Goal: Task Accomplishment & Management: Use online tool/utility

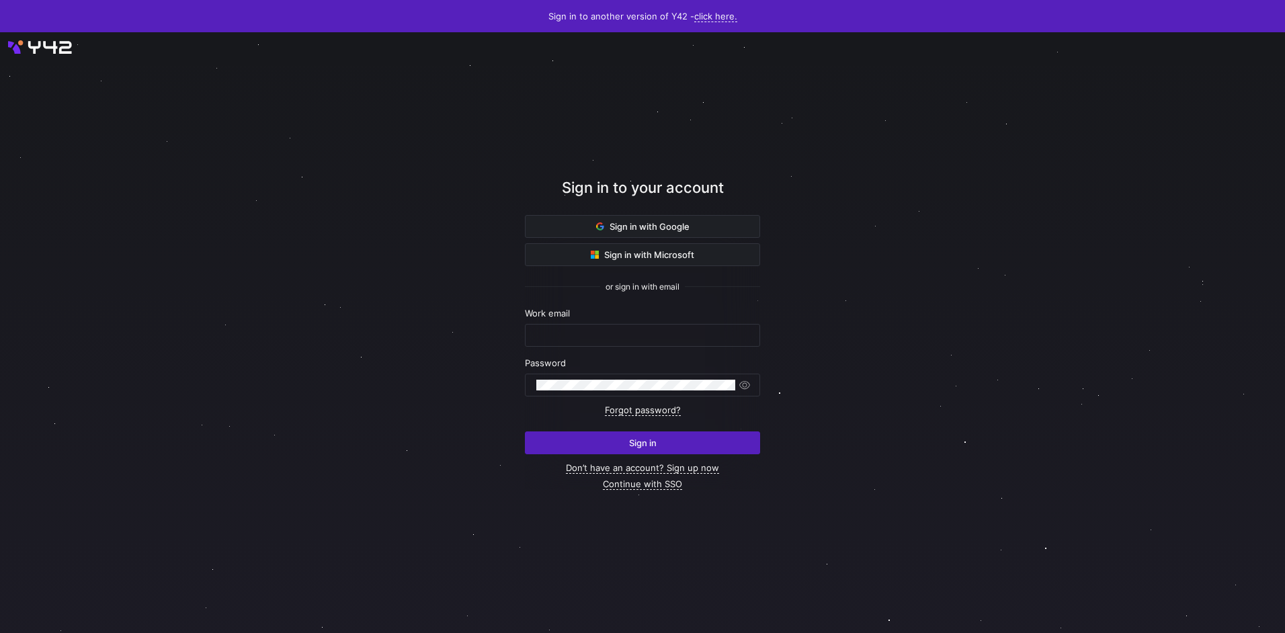
type input "airon.hiwatig@cambridge.org"
click at [627, 454] on button "Sign in" at bounding box center [642, 443] width 235 height 23
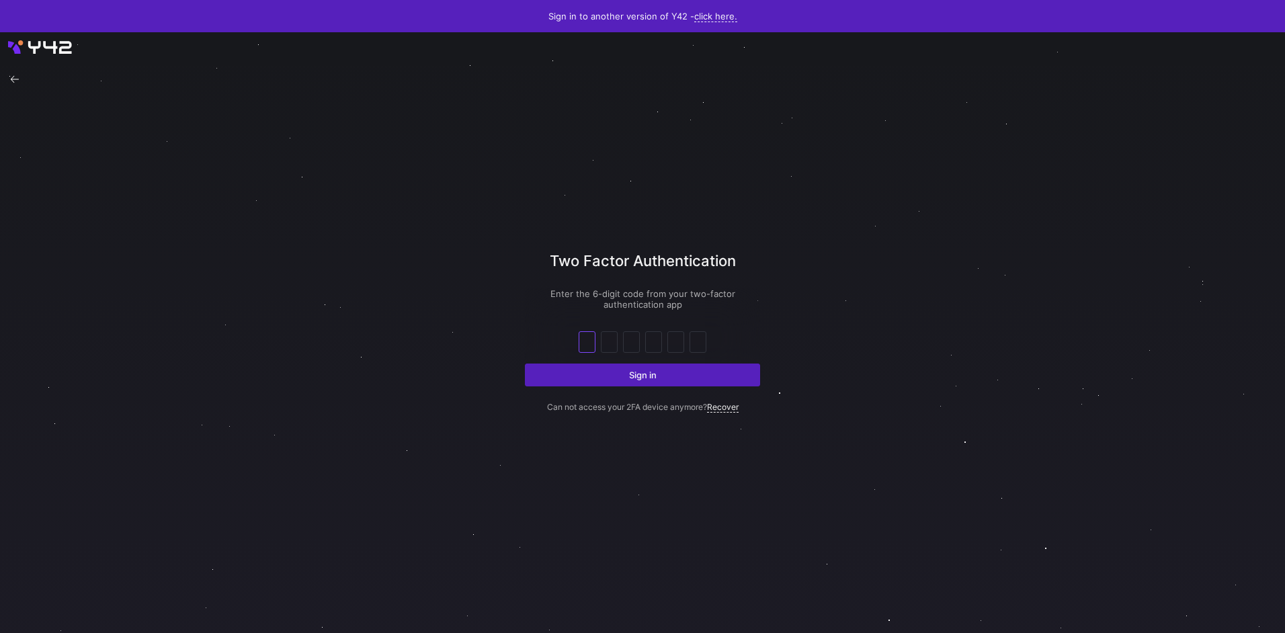
type input "6"
type input "2"
type input "1"
type input "3"
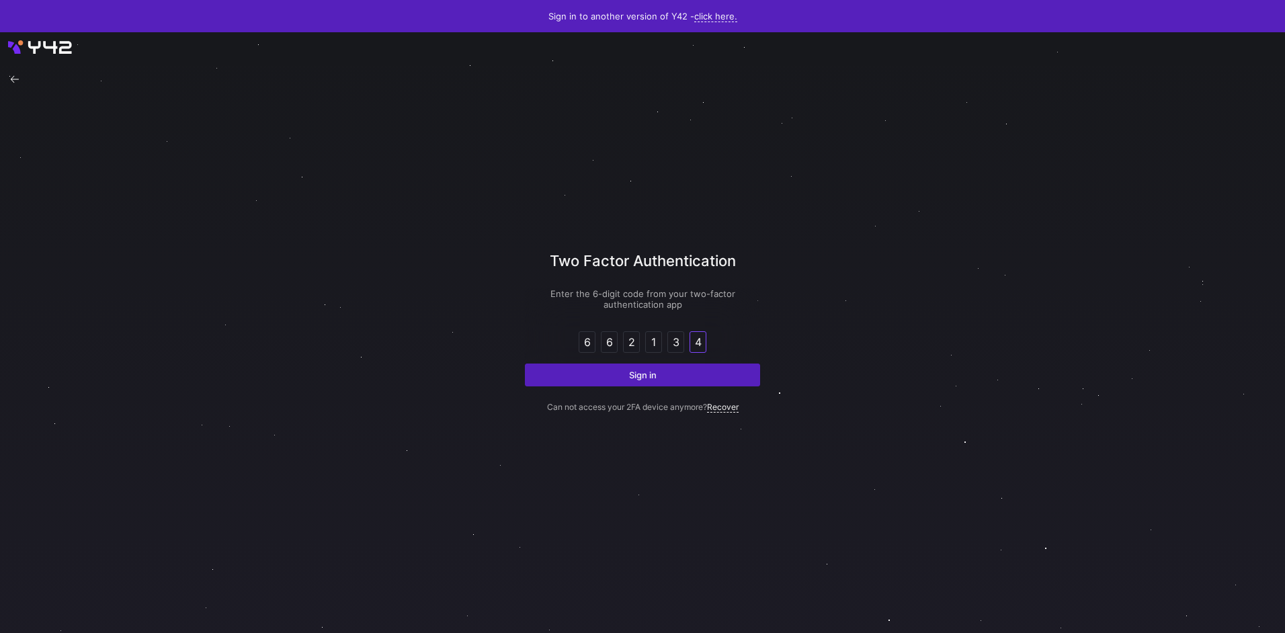
type input "4"
click at [525, 364] on button "Sign in" at bounding box center [642, 375] width 235 height 23
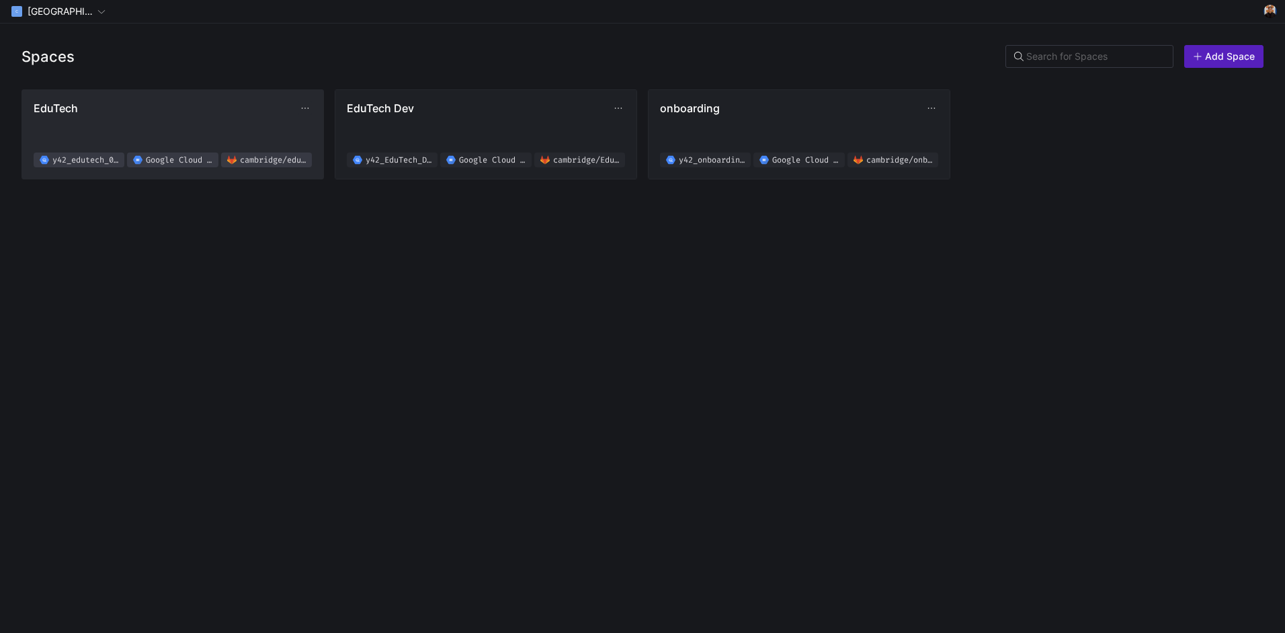
click at [110, 110] on span "EduTech" at bounding box center [166, 108] width 265 height 13
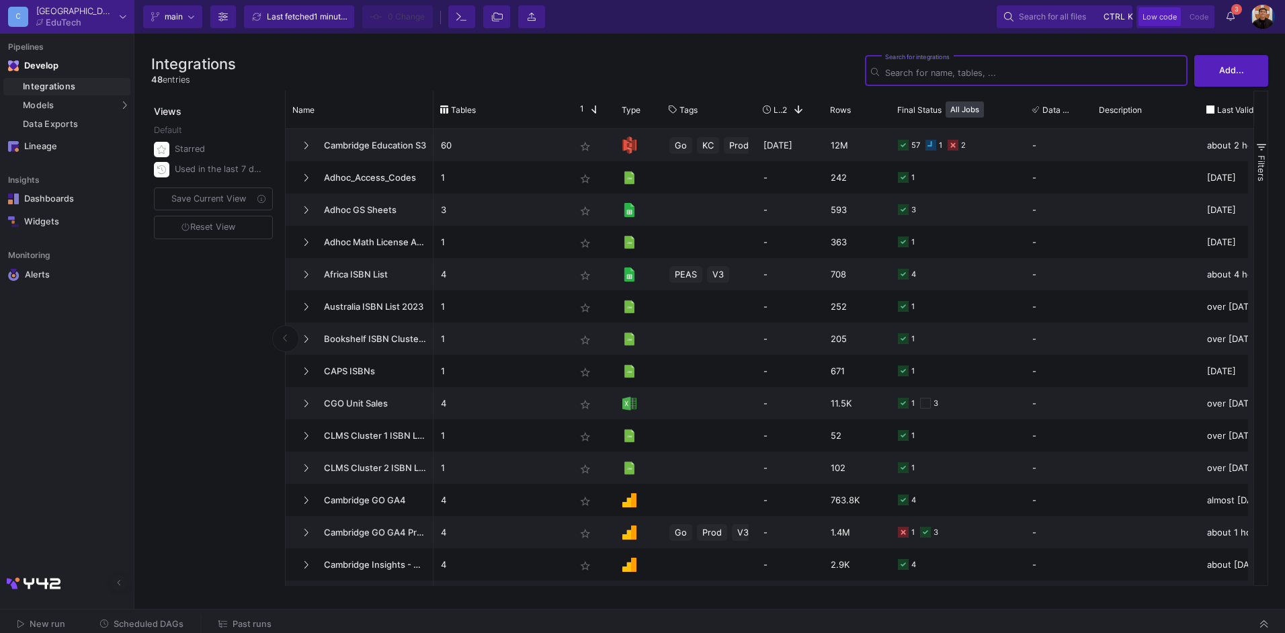
click at [182, 614] on button "Scheduled DAGs" at bounding box center [142, 624] width 116 height 21
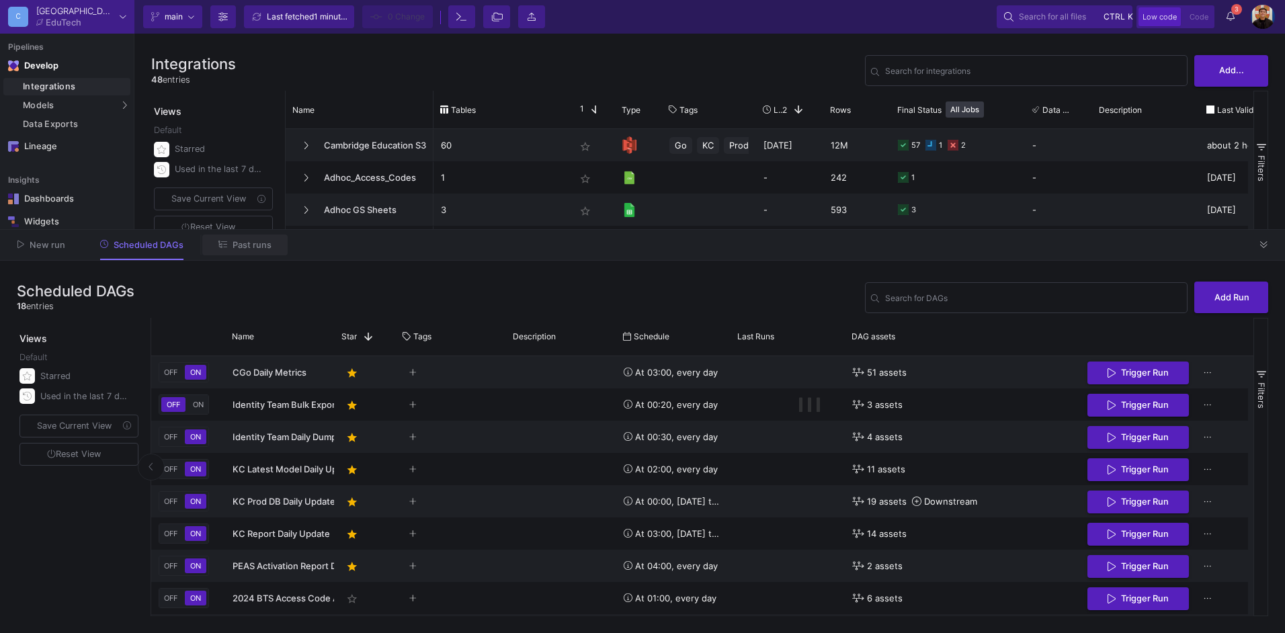
click at [243, 247] on span "Past runs" at bounding box center [252, 245] width 39 height 10
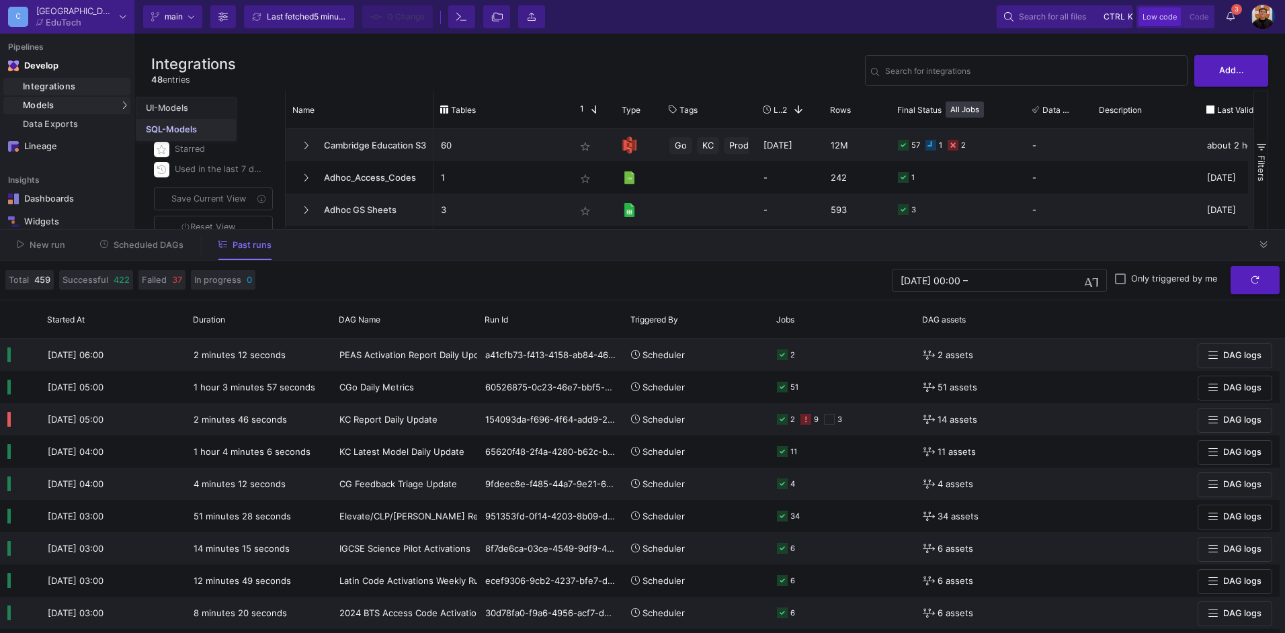
click at [153, 127] on div "SQL-Models" at bounding box center [171, 129] width 51 height 11
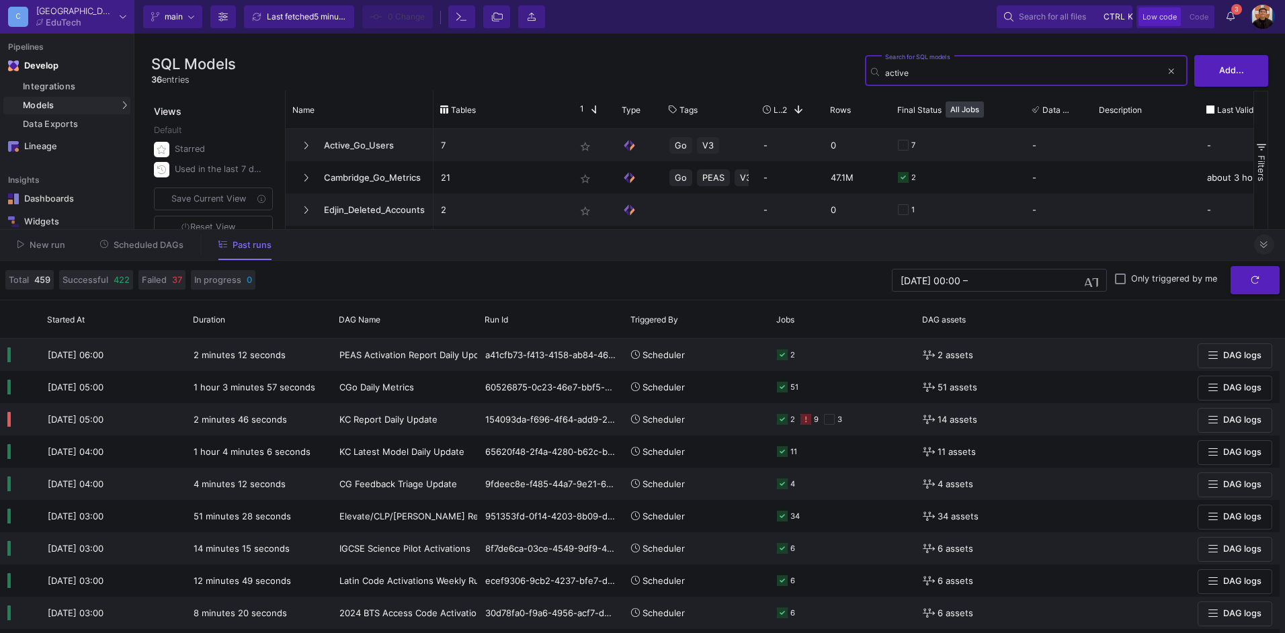
type input "active"
click at [1254, 245] on button at bounding box center [1264, 245] width 20 height 20
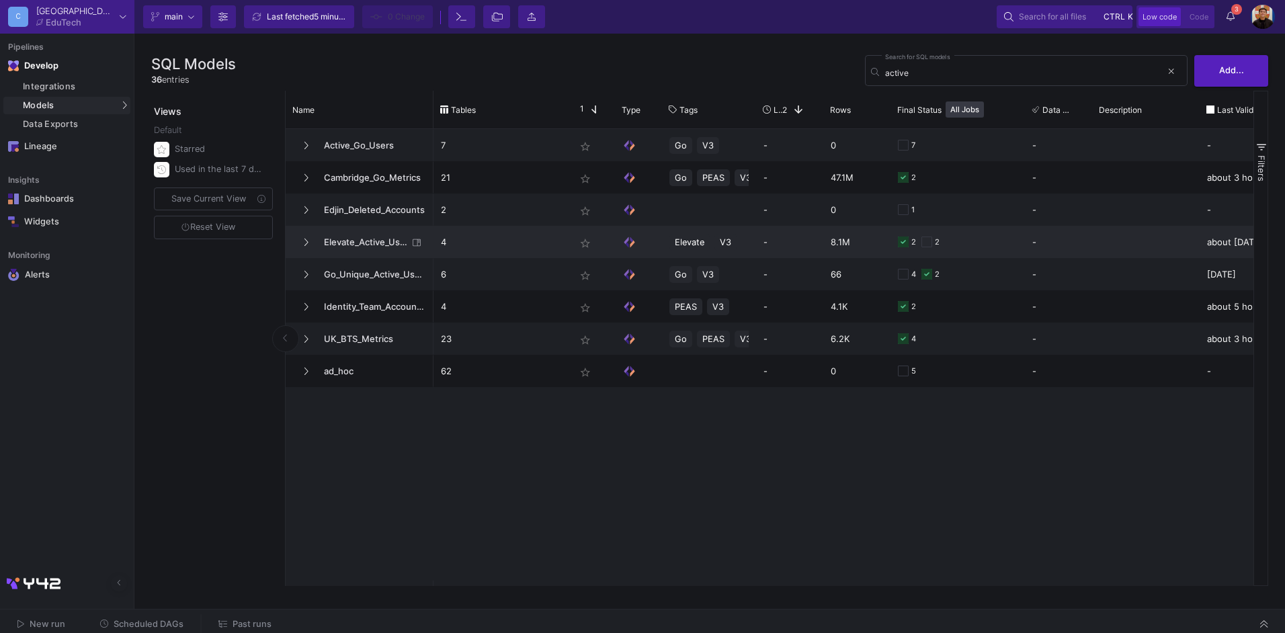
click at [388, 234] on span "Elevate_Active_Users" at bounding box center [362, 243] width 92 height 32
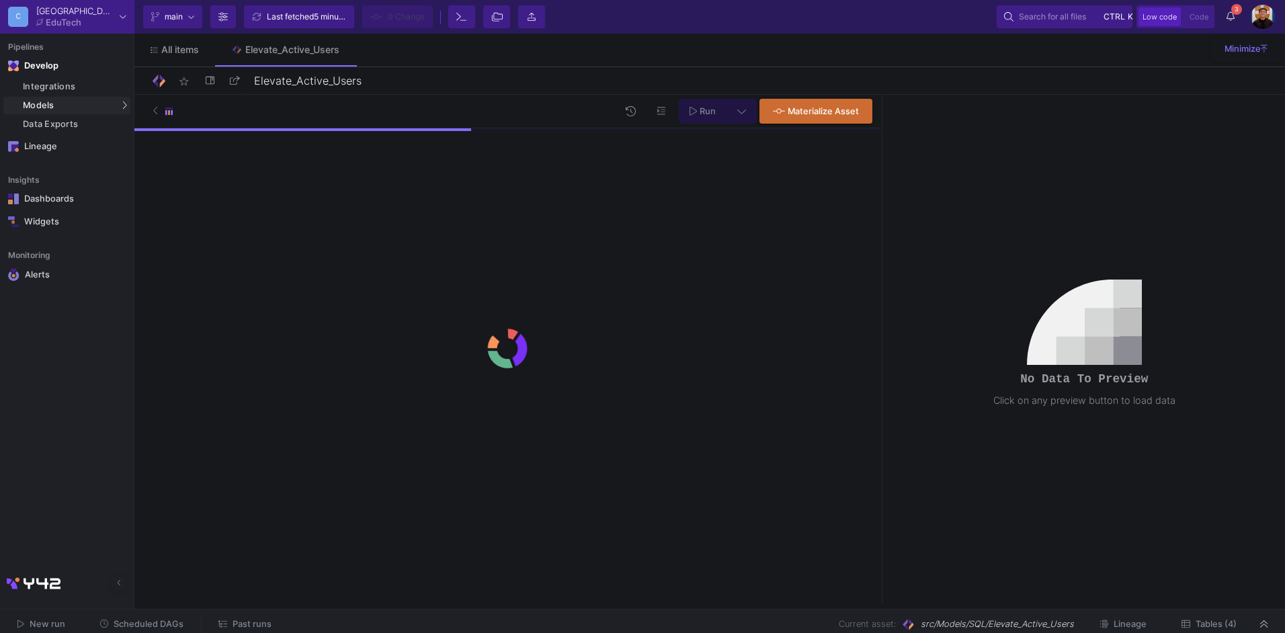
click at [1210, 623] on span "Tables (4)" at bounding box center [1216, 624] width 41 height 10
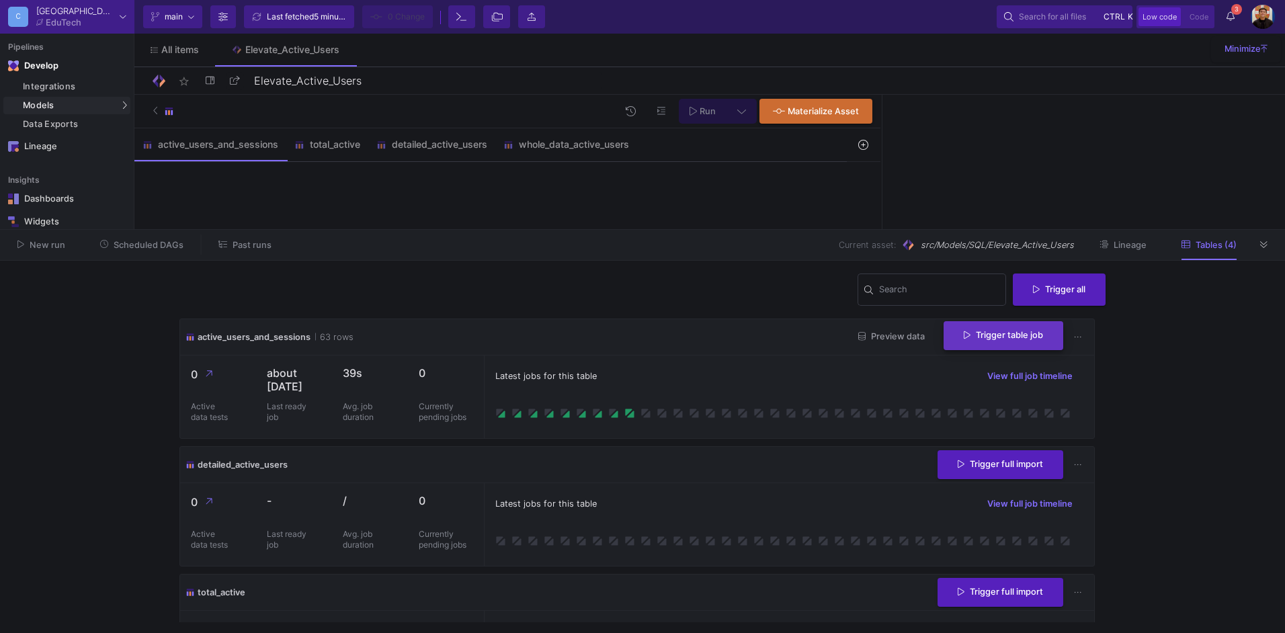
click at [1001, 339] on span "Trigger table job" at bounding box center [1003, 335] width 79 height 10
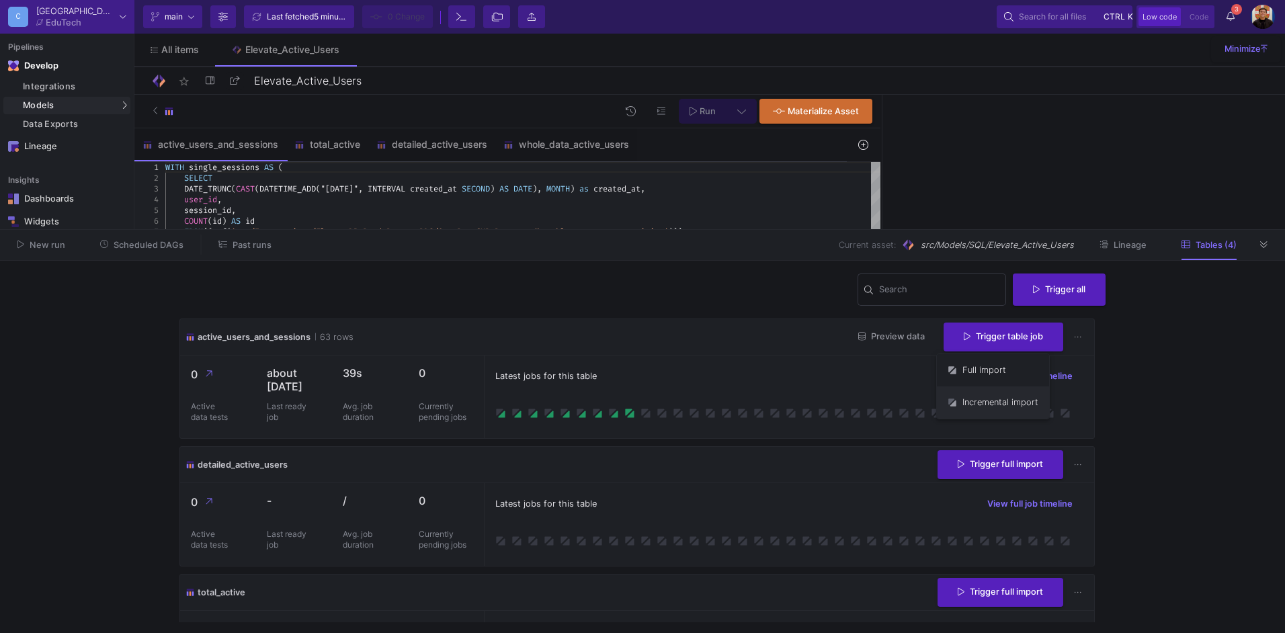
click at [980, 403] on button "Incremental import" at bounding box center [993, 403] width 112 height 32
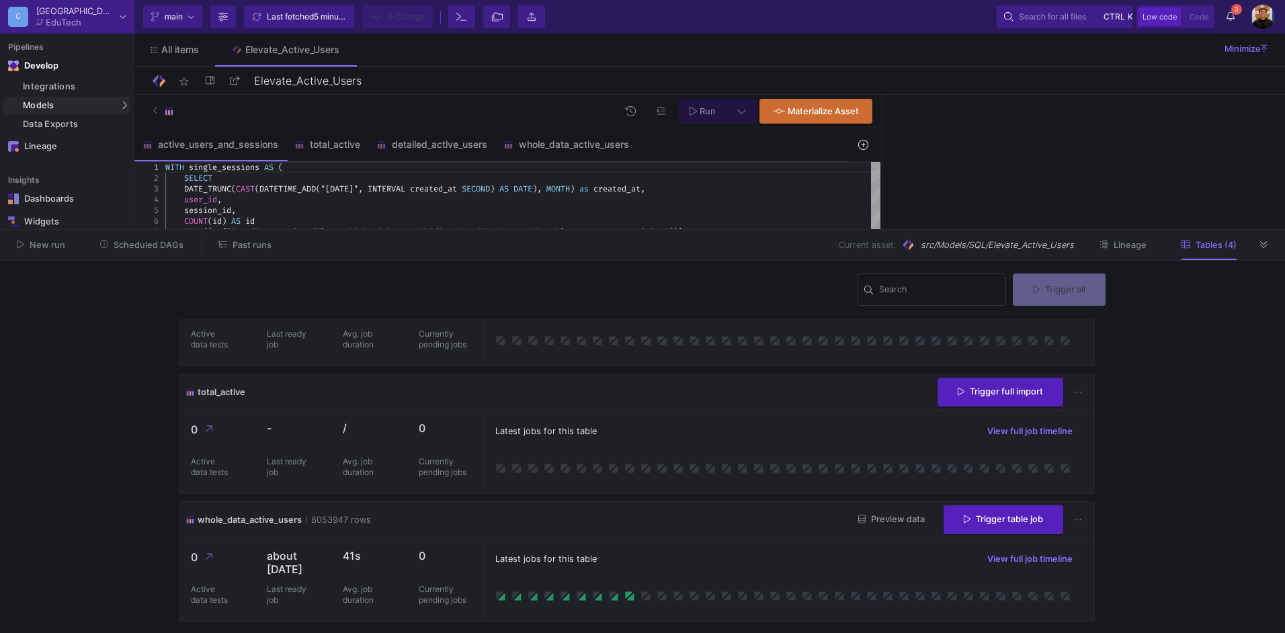
scroll to position [225, 0]
click at [965, 513] on span "Trigger table job" at bounding box center [1003, 518] width 79 height 10
click at [998, 577] on button "Incremental import" at bounding box center [993, 573] width 112 height 32
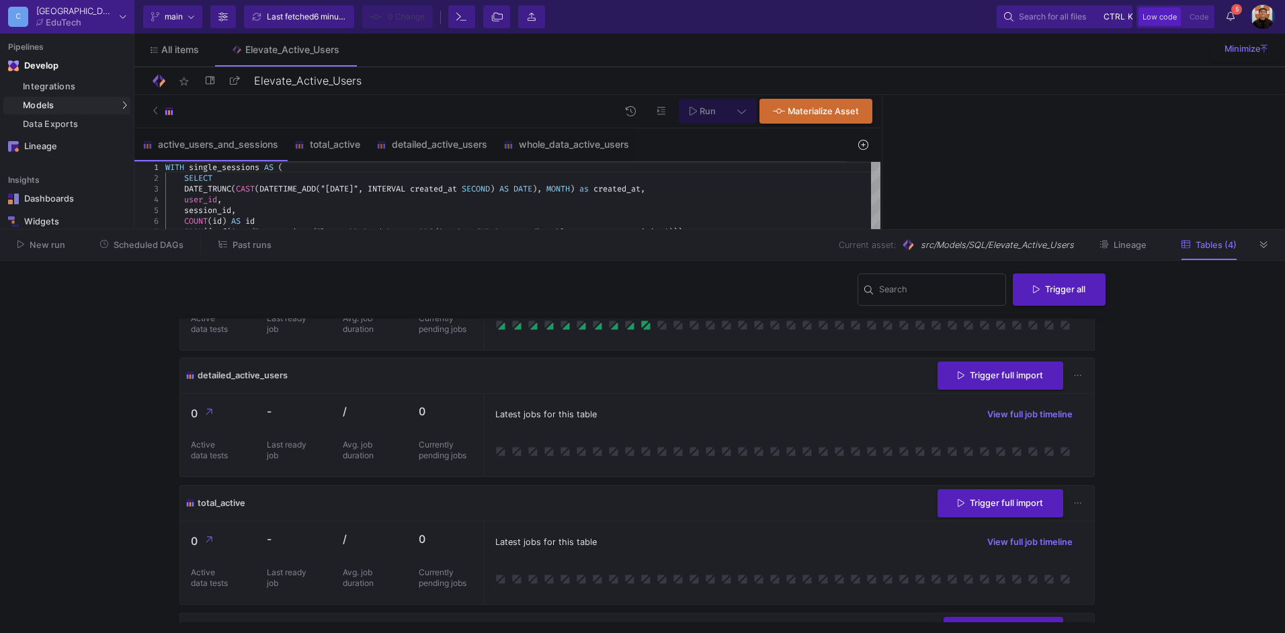
scroll to position [0, 0]
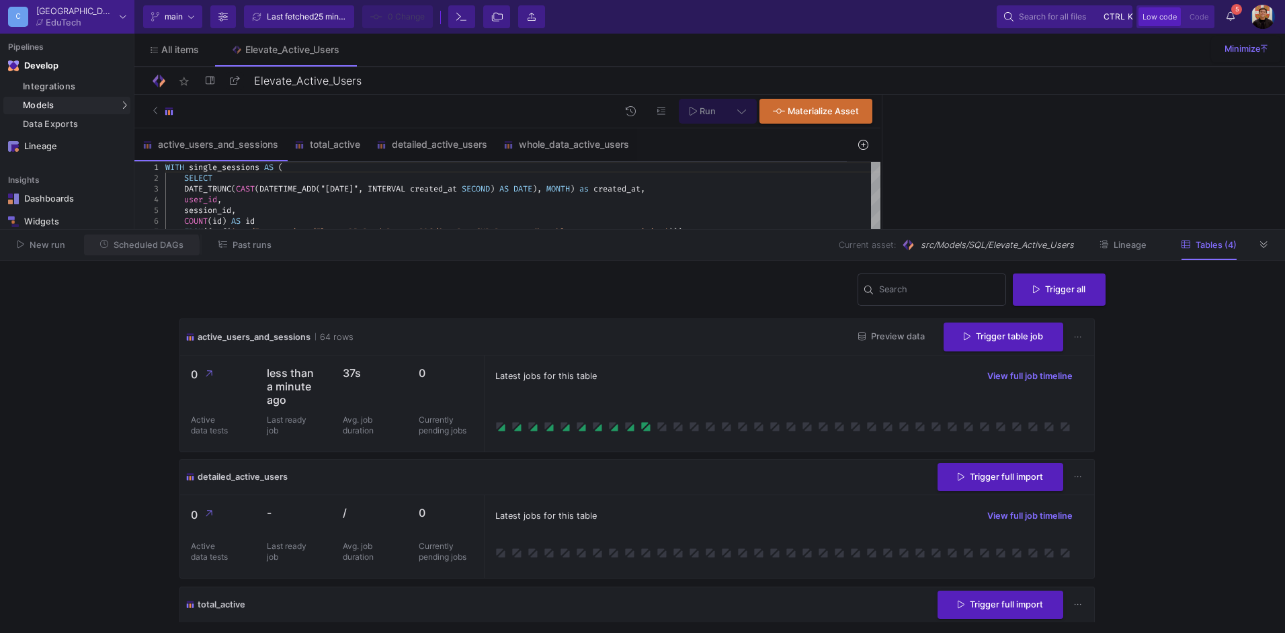
click at [133, 250] on button "Scheduled DAGs" at bounding box center [142, 245] width 116 height 21
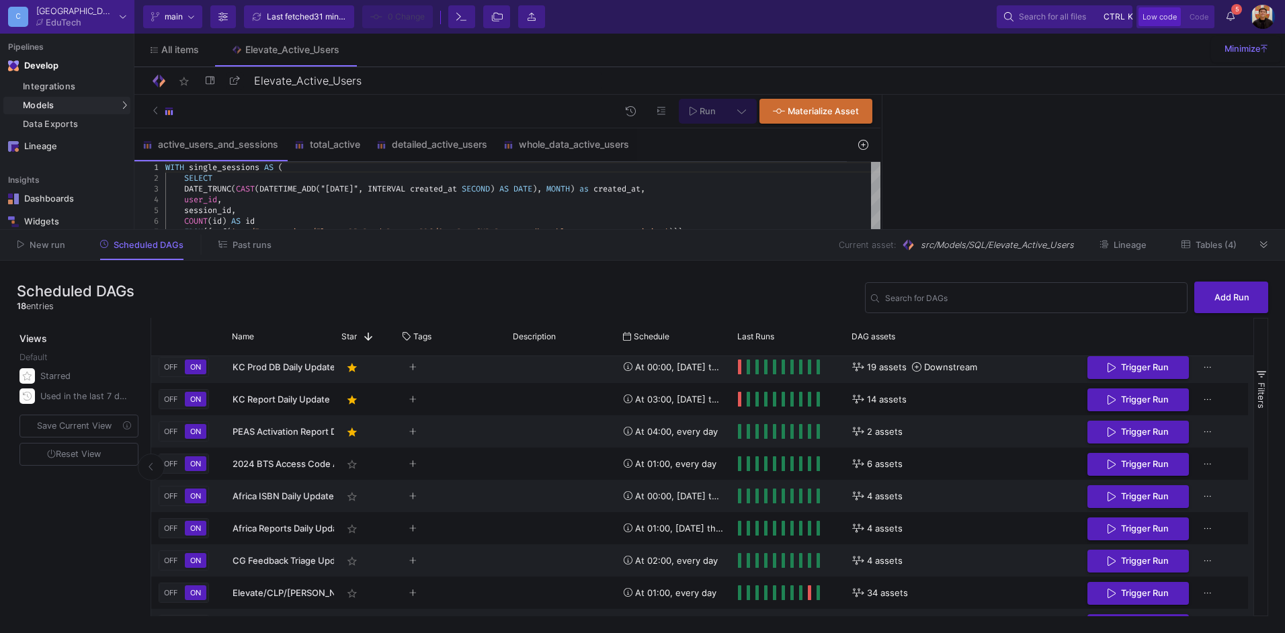
scroll to position [83, 0]
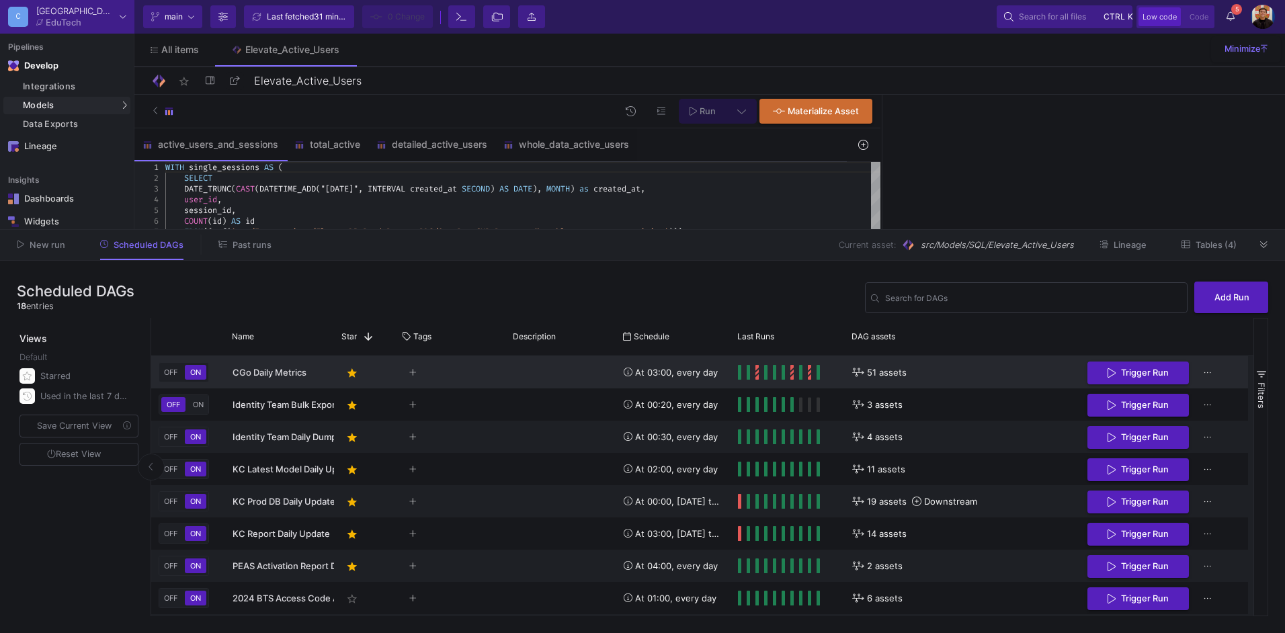
drag, startPoint x: 1126, startPoint y: 371, endPoint x: 1106, endPoint y: 371, distance: 20.2
click at [1126, 371] on span "Trigger Run" at bounding box center [1145, 373] width 48 height 10
click at [245, 254] on button "Past runs" at bounding box center [244, 245] width 85 height 21
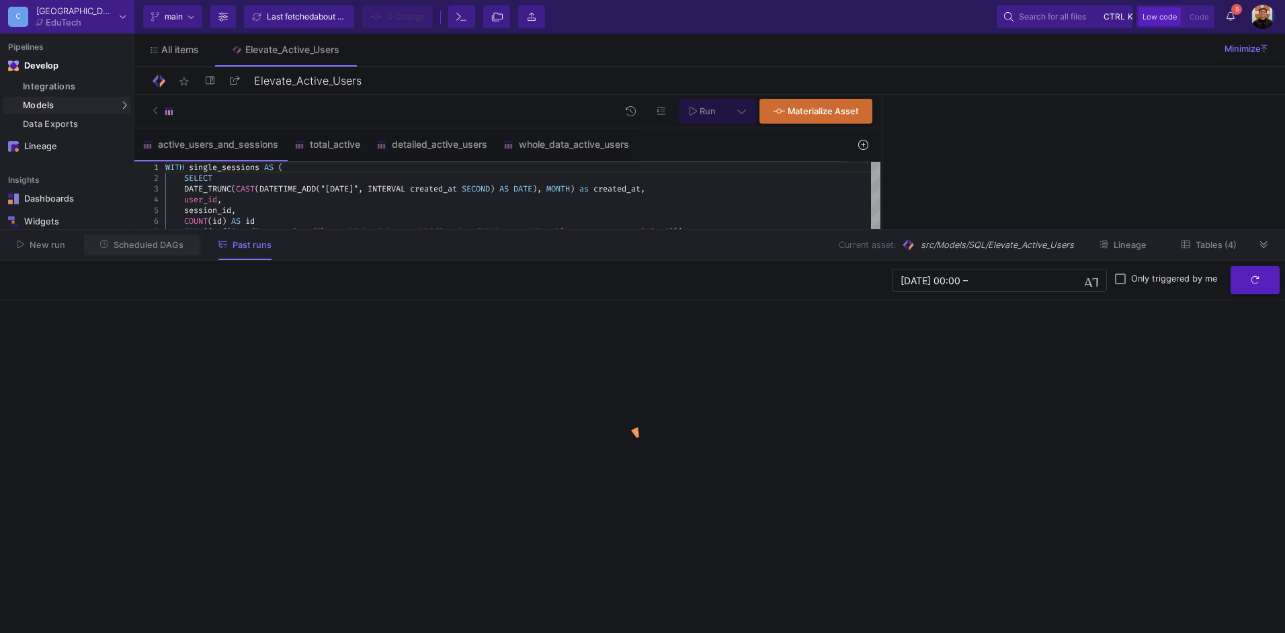
click at [140, 251] on button "Scheduled DAGs" at bounding box center [142, 245] width 116 height 21
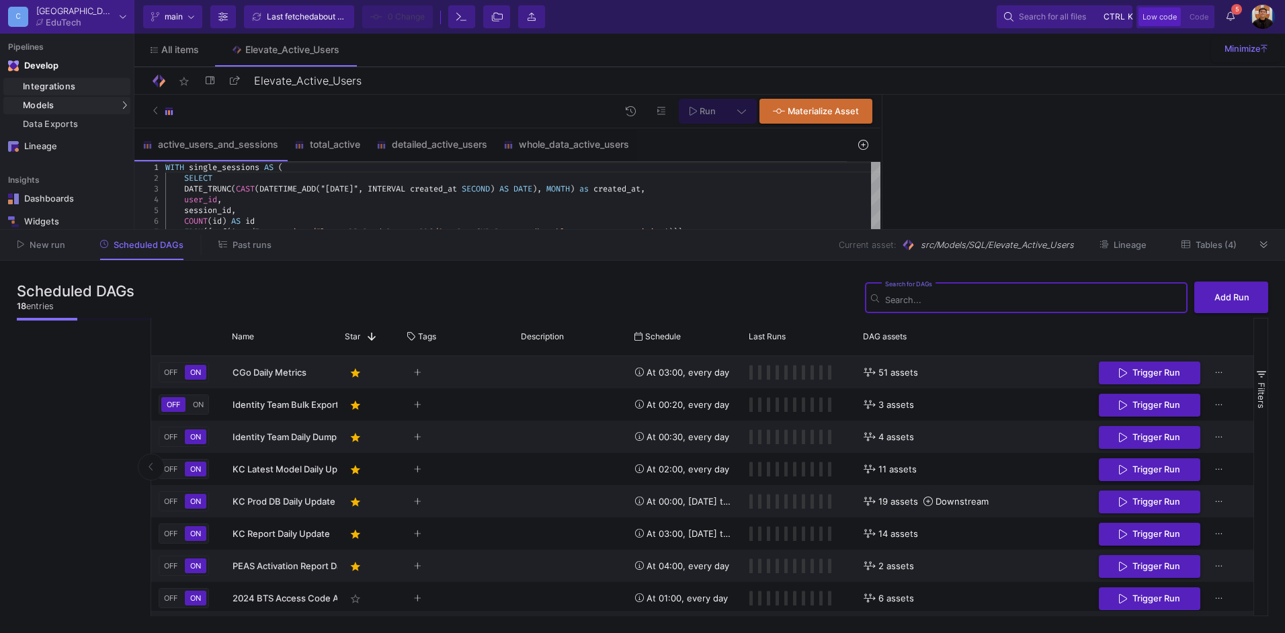
click at [79, 87] on div "Integrations" at bounding box center [75, 86] width 104 height 11
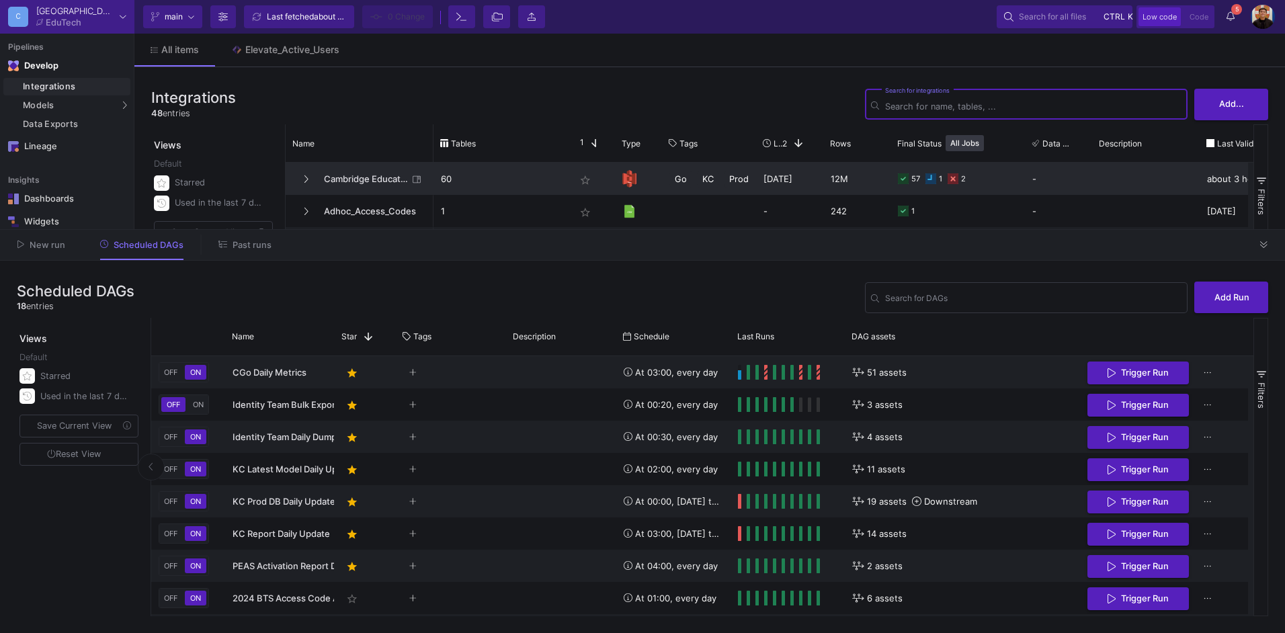
click at [497, 177] on p "60" at bounding box center [501, 179] width 120 height 32
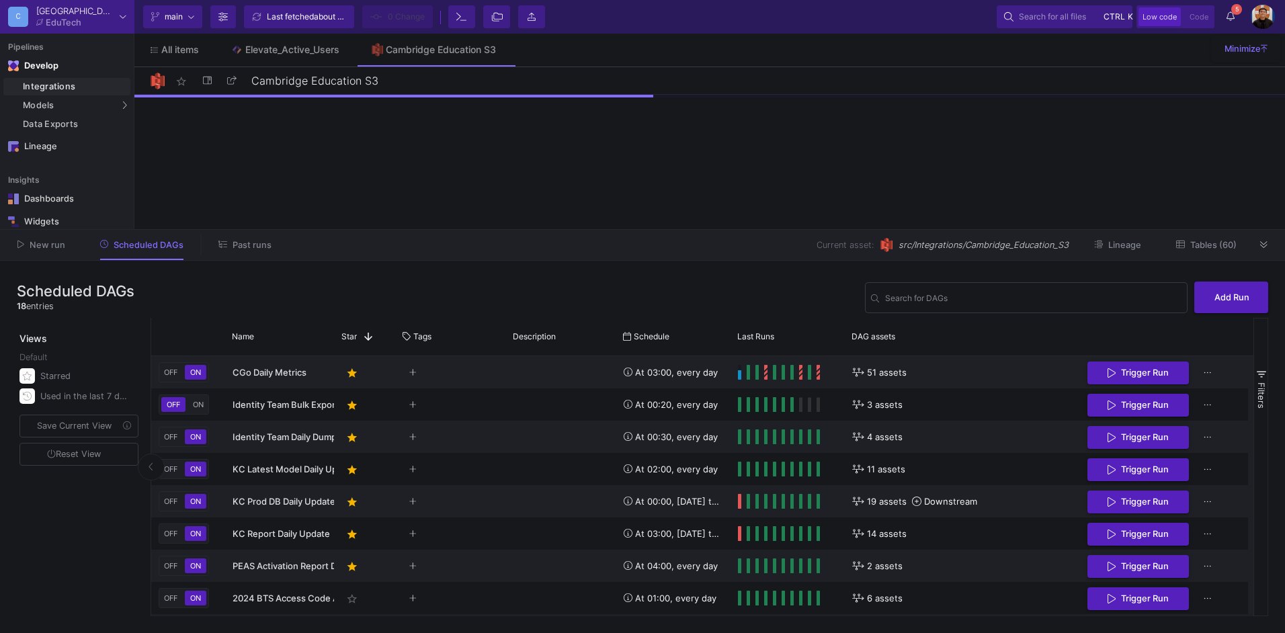
click at [1230, 249] on span "Tables (60)" at bounding box center [1214, 245] width 46 height 10
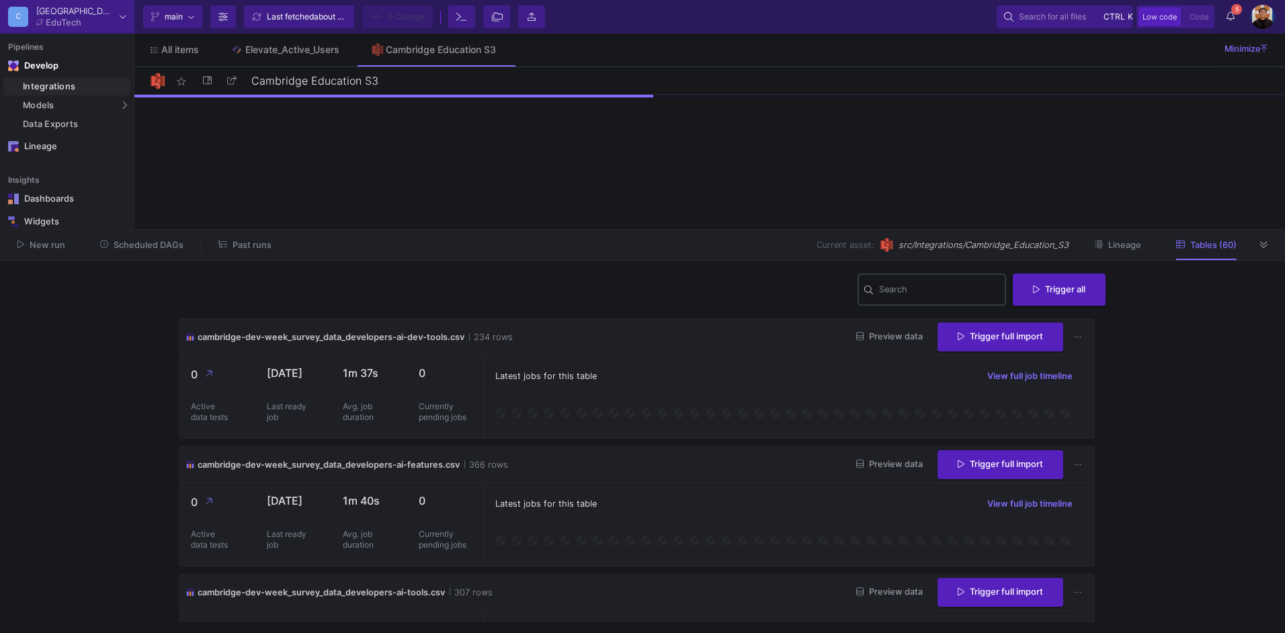
click at [928, 303] on div "Search" at bounding box center [939, 289] width 121 height 35
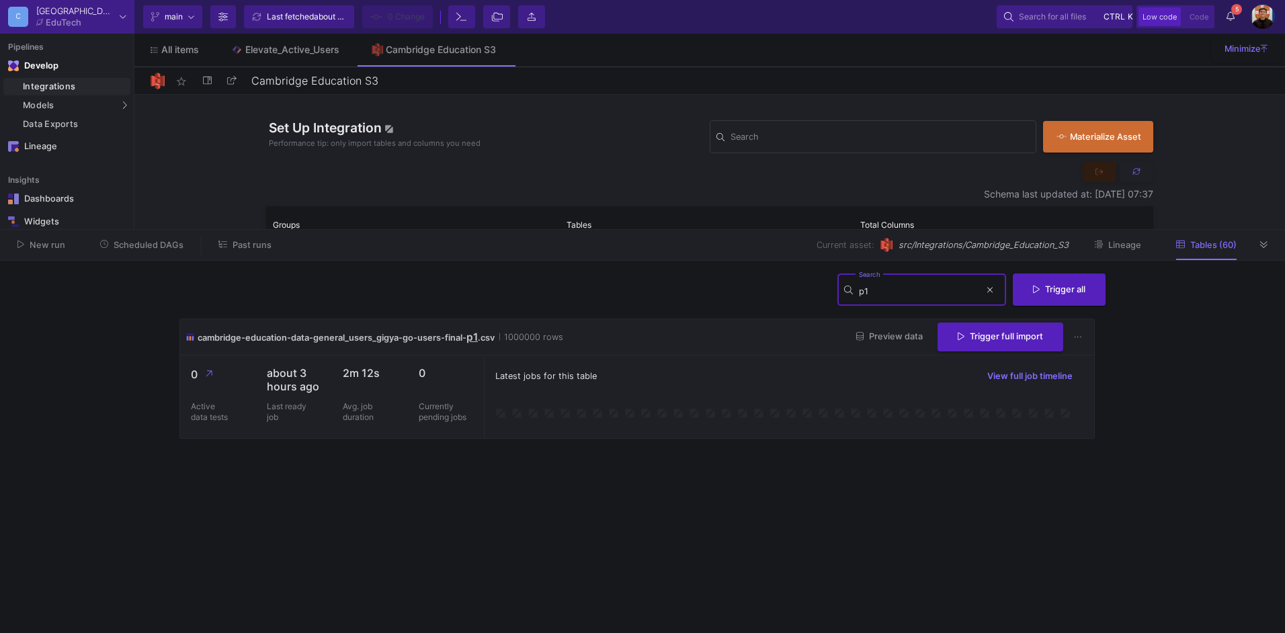
type input "p1"
click at [250, 255] on div "New run Scheduled DAGs Past runs Current asset: src/Integrations/Cambridge_Educ…" at bounding box center [642, 245] width 1285 height 31
click at [253, 245] on span "Past runs" at bounding box center [252, 245] width 39 height 10
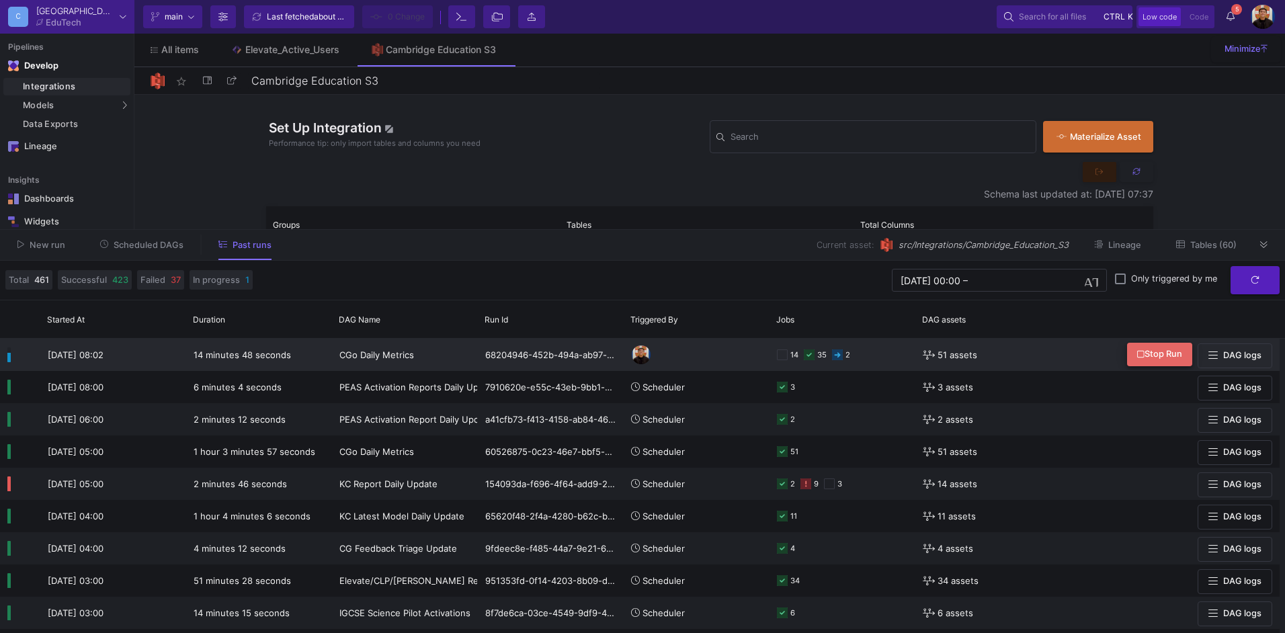
click at [1152, 350] on span "Stop Run" at bounding box center [1159, 354] width 45 height 10
click at [156, 245] on span "Scheduled DAGs" at bounding box center [149, 245] width 70 height 10
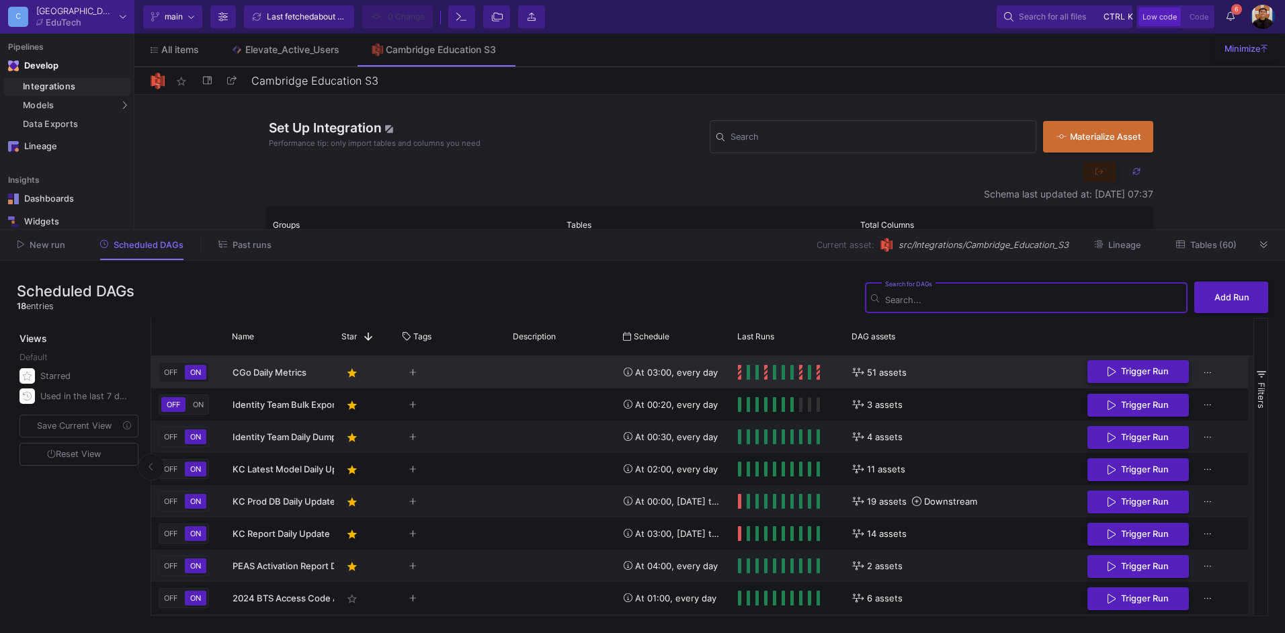
click at [1129, 369] on span "Trigger Run" at bounding box center [1145, 371] width 48 height 10
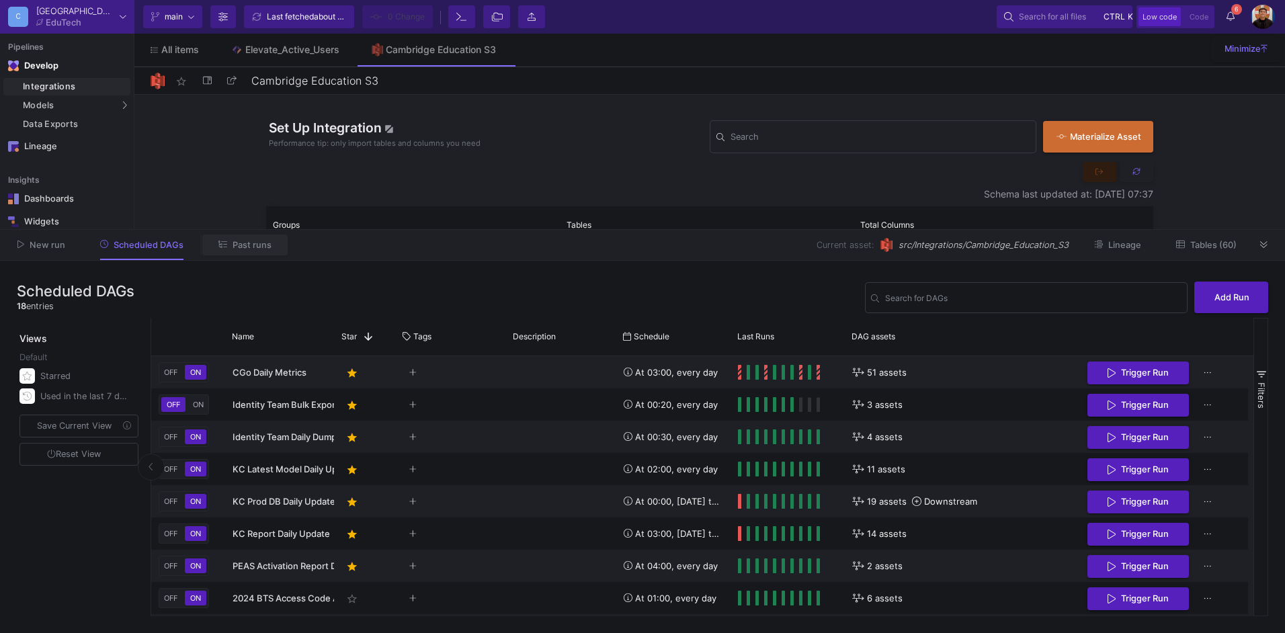
click at [246, 243] on span "Past runs" at bounding box center [252, 245] width 39 height 10
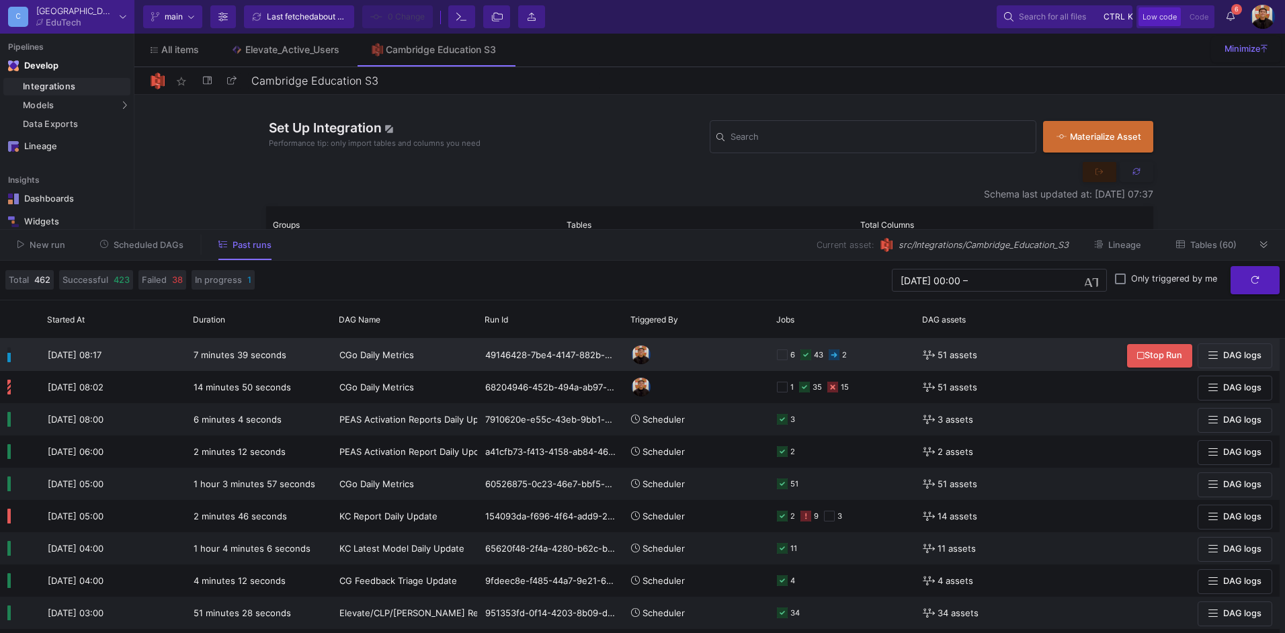
click at [868, 354] on div "6 43 2" at bounding box center [842, 354] width 131 height 31
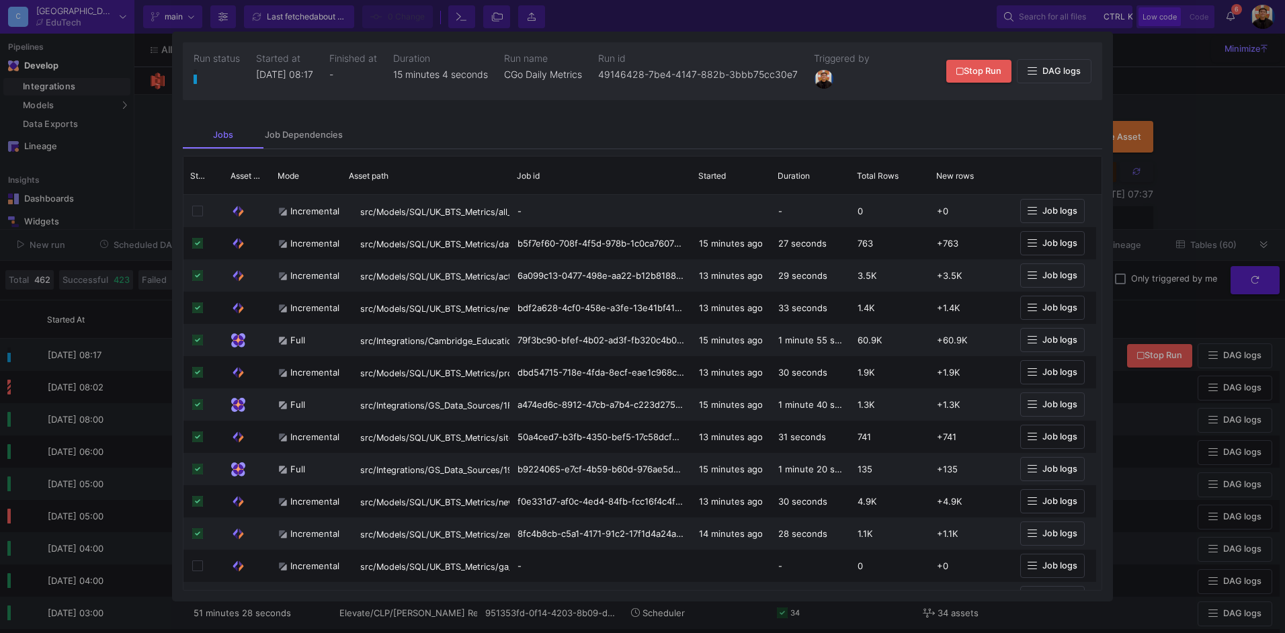
click at [1184, 241] on div at bounding box center [642, 316] width 1285 height 633
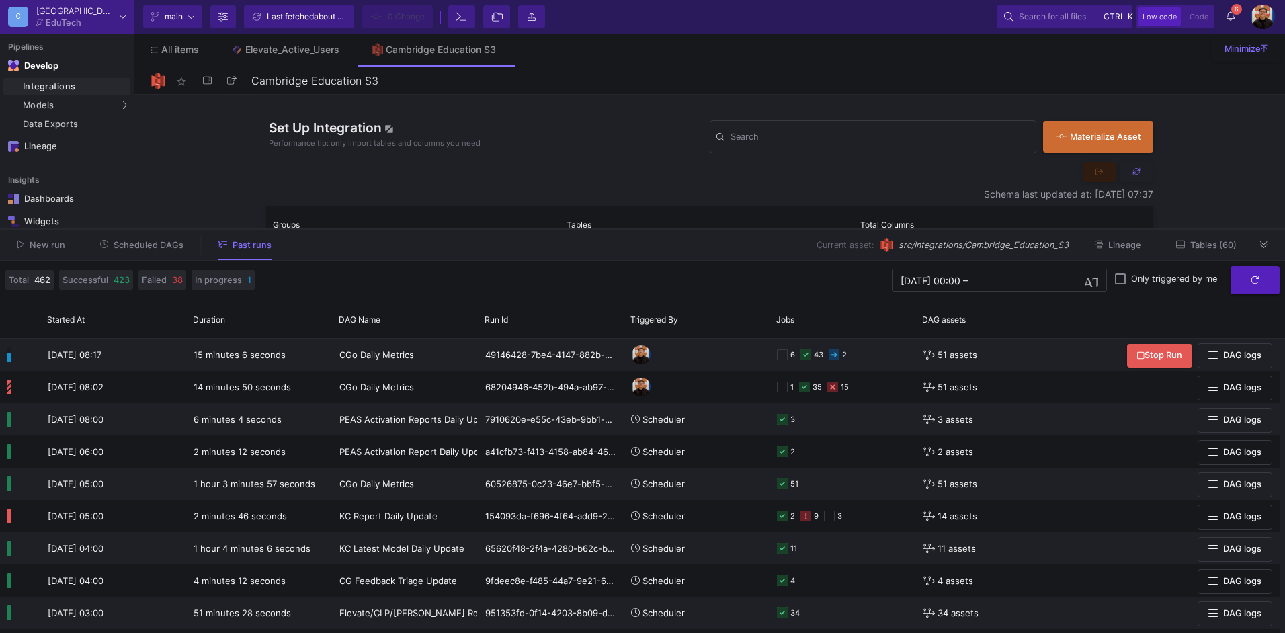
click at [150, 229] on div at bounding box center [642, 229] width 1285 height 1
click at [152, 237] on button "Scheduled DAGs" at bounding box center [142, 245] width 116 height 21
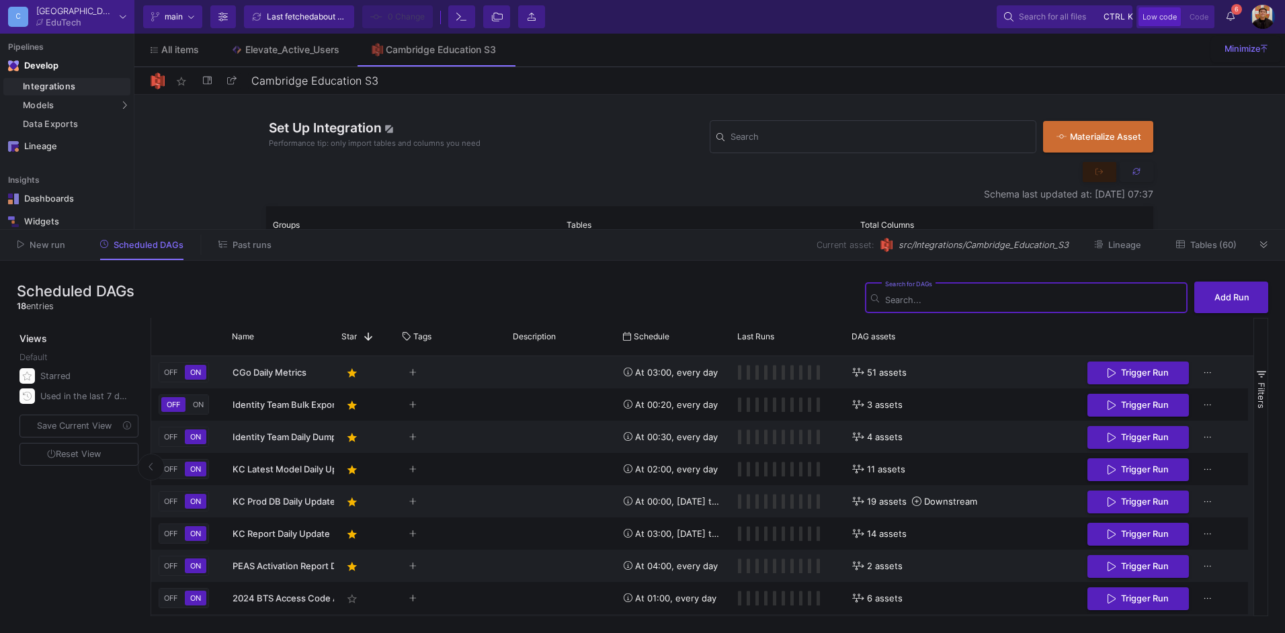
click at [1038, 305] on div "Search for DAGs" at bounding box center [1033, 296] width 296 height 33
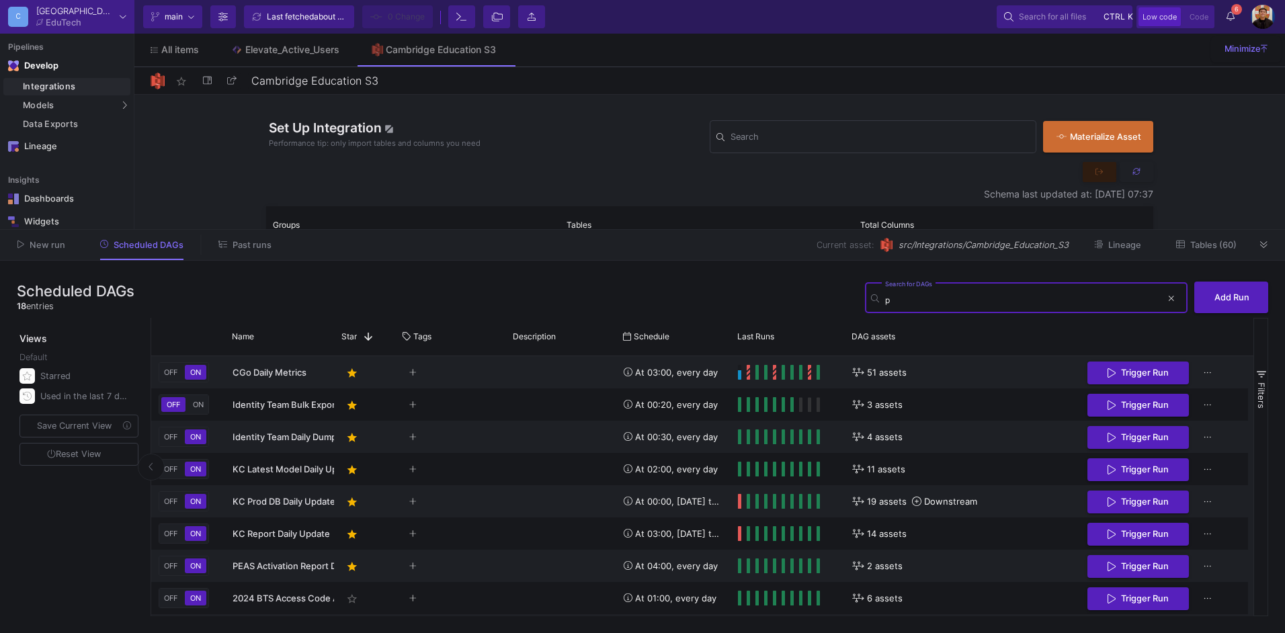
type input "p1"
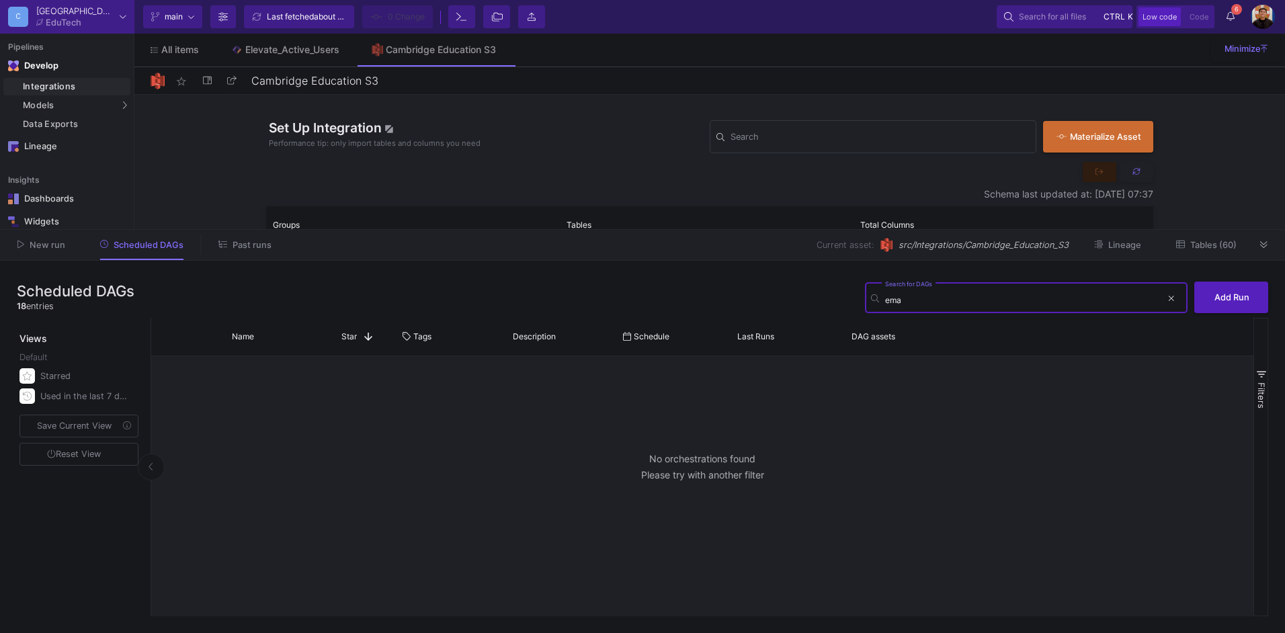
type input "emai"
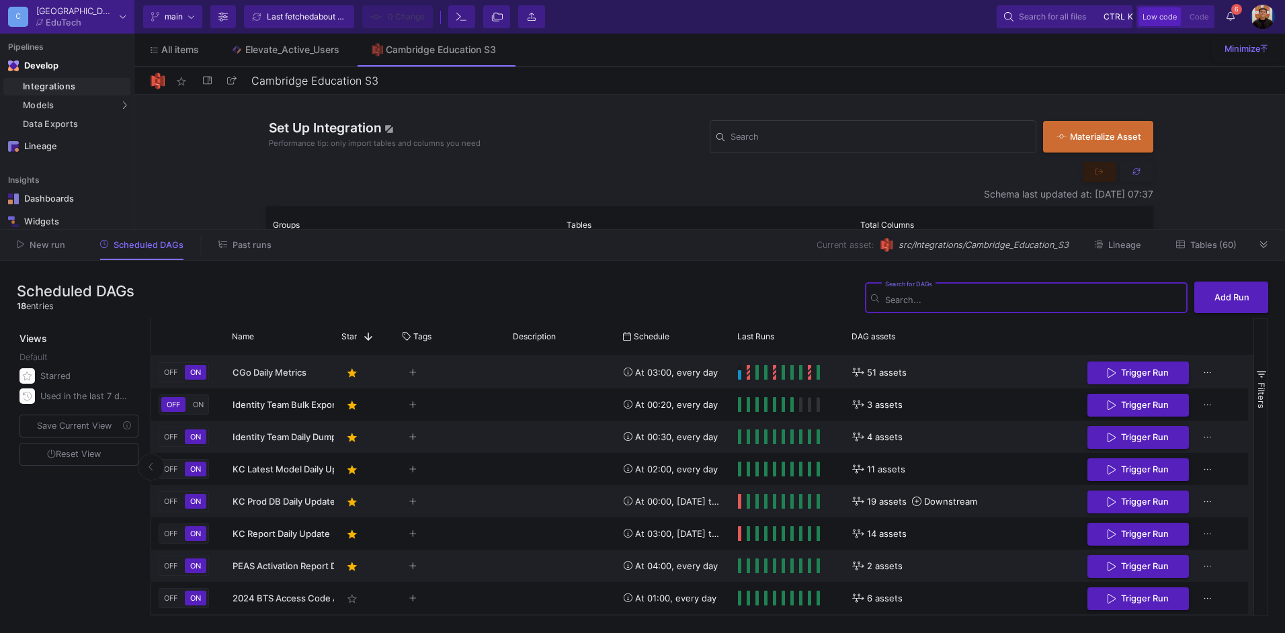
click at [1215, 251] on button "Tables (60)" at bounding box center [1206, 245] width 93 height 21
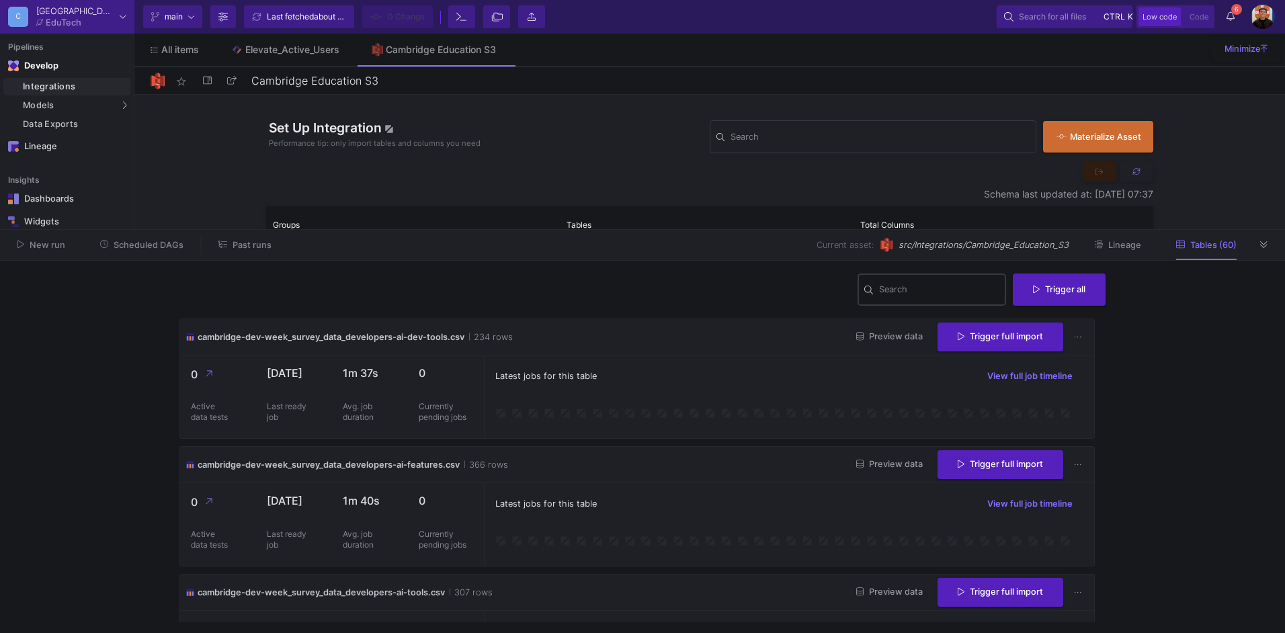
click at [953, 298] on div "Search" at bounding box center [939, 289] width 121 height 35
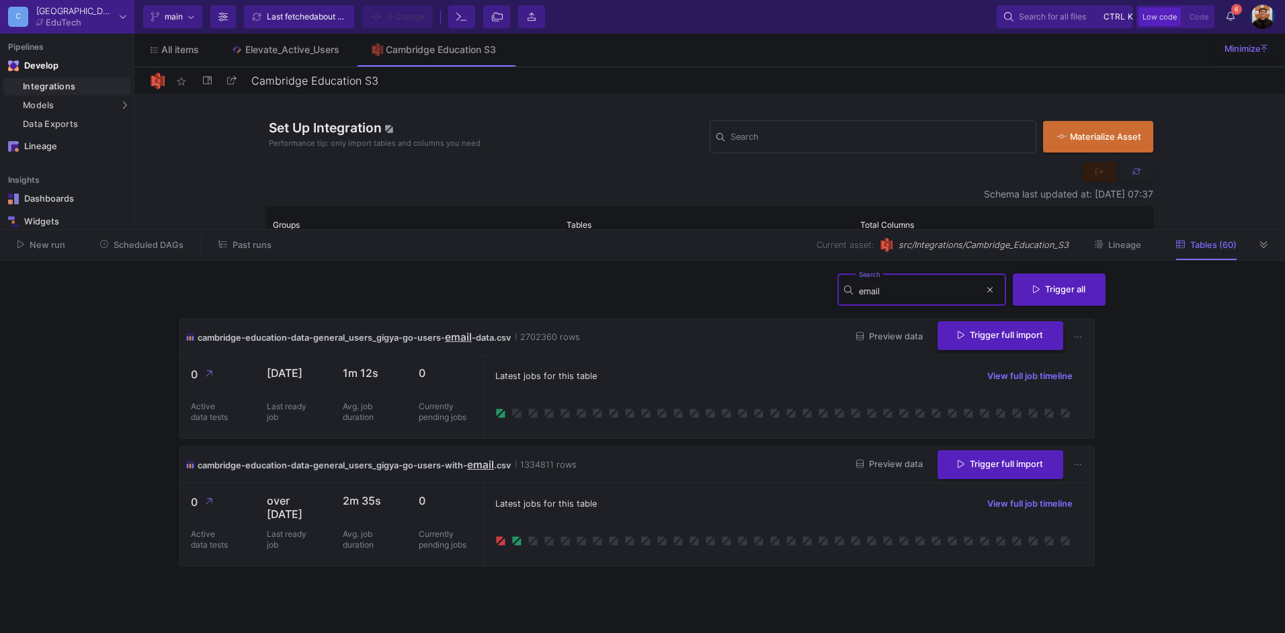
type input "email"
click at [995, 344] on button "Trigger full import" at bounding box center [1001, 335] width 126 height 29
drag, startPoint x: 155, startPoint y: 245, endPoint x: 151, endPoint y: 251, distance: 7.3
click at [153, 247] on span "Scheduled DAGs" at bounding box center [149, 245] width 70 height 10
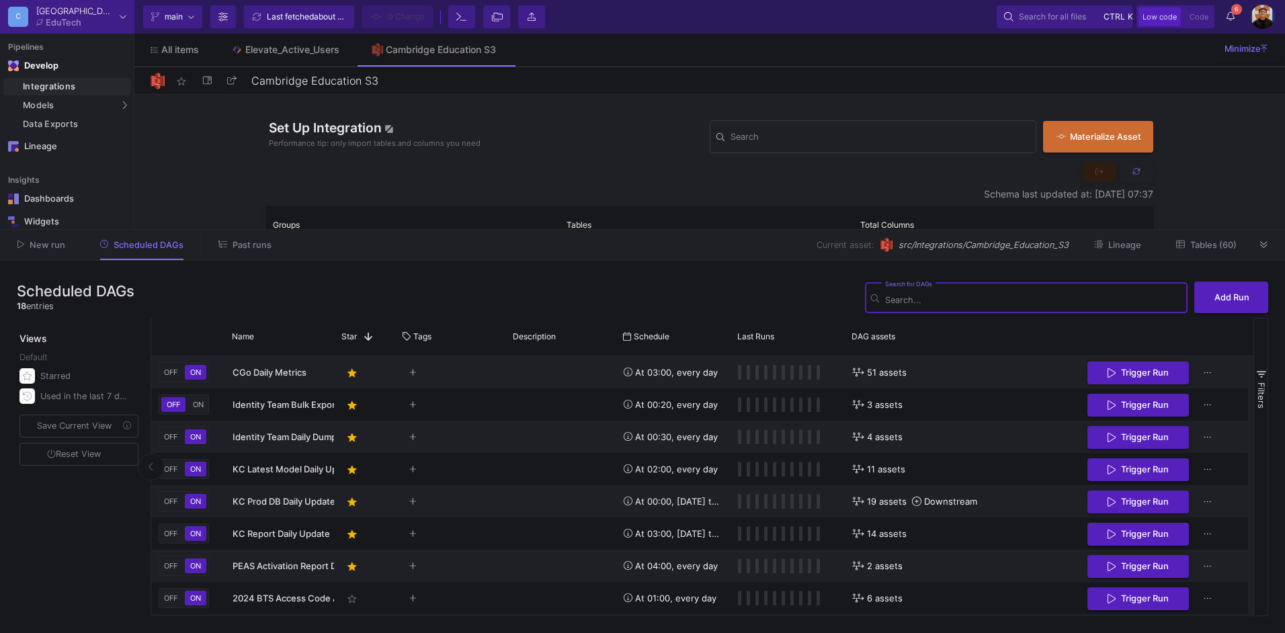
click at [1215, 241] on span "Tables (60)" at bounding box center [1214, 245] width 46 height 10
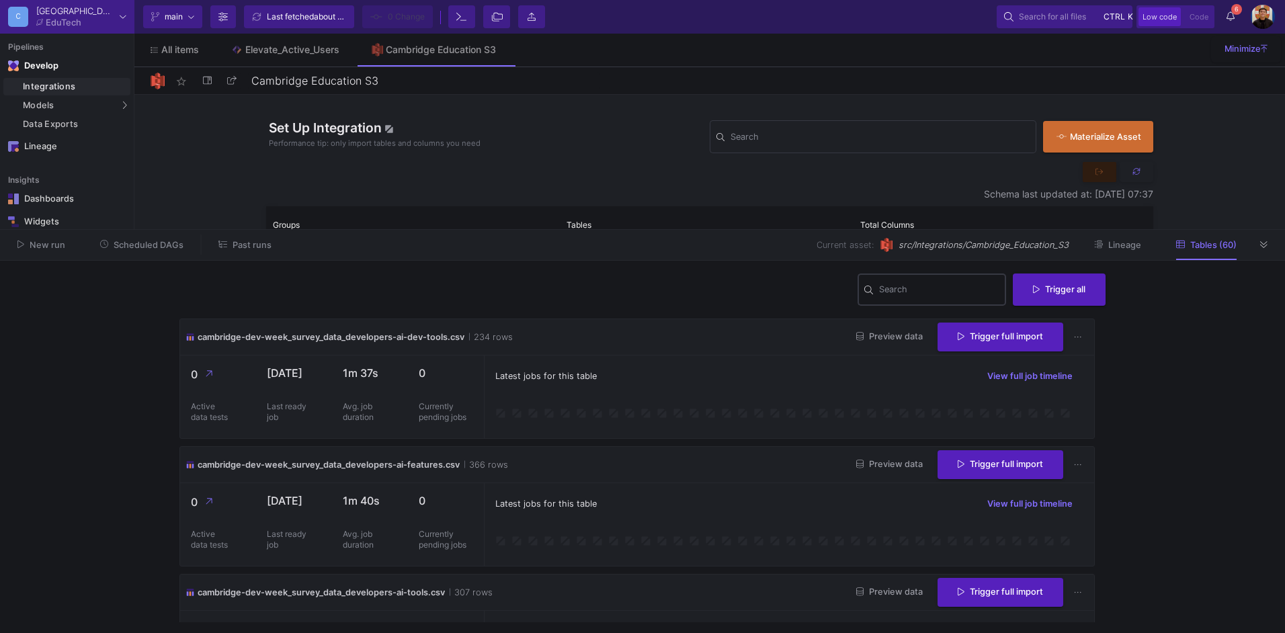
click at [936, 285] on div "Search" at bounding box center [939, 289] width 121 height 35
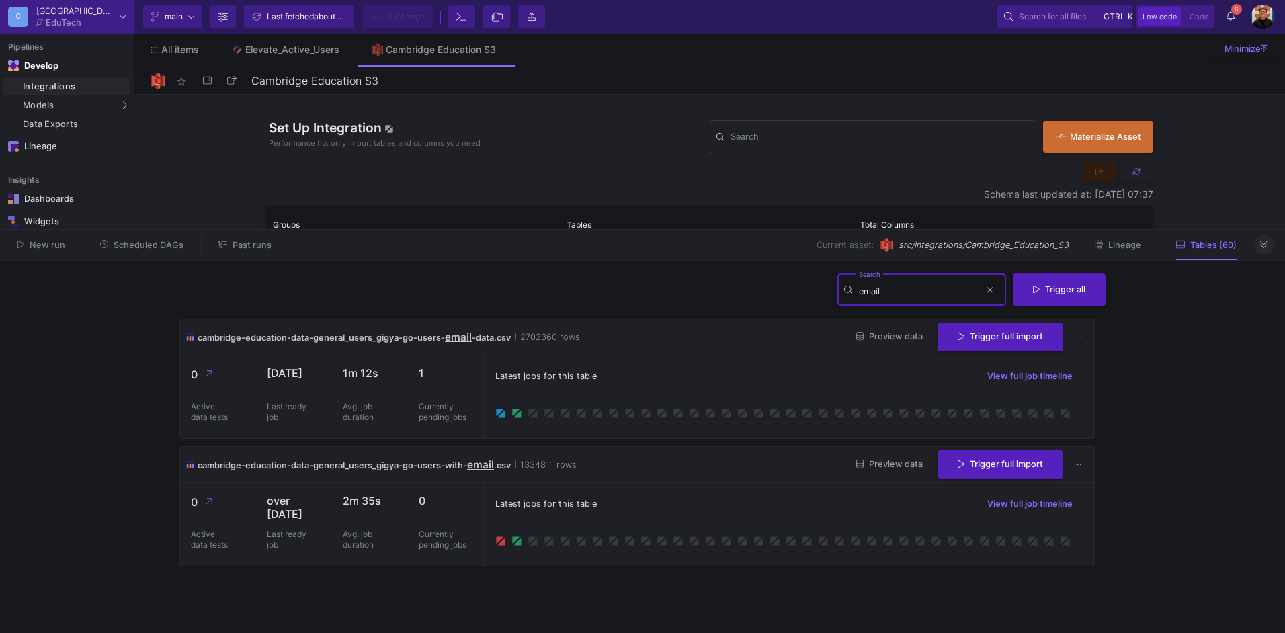
type input "email"
click at [1267, 245] on icon at bounding box center [1263, 245] width 7 height 9
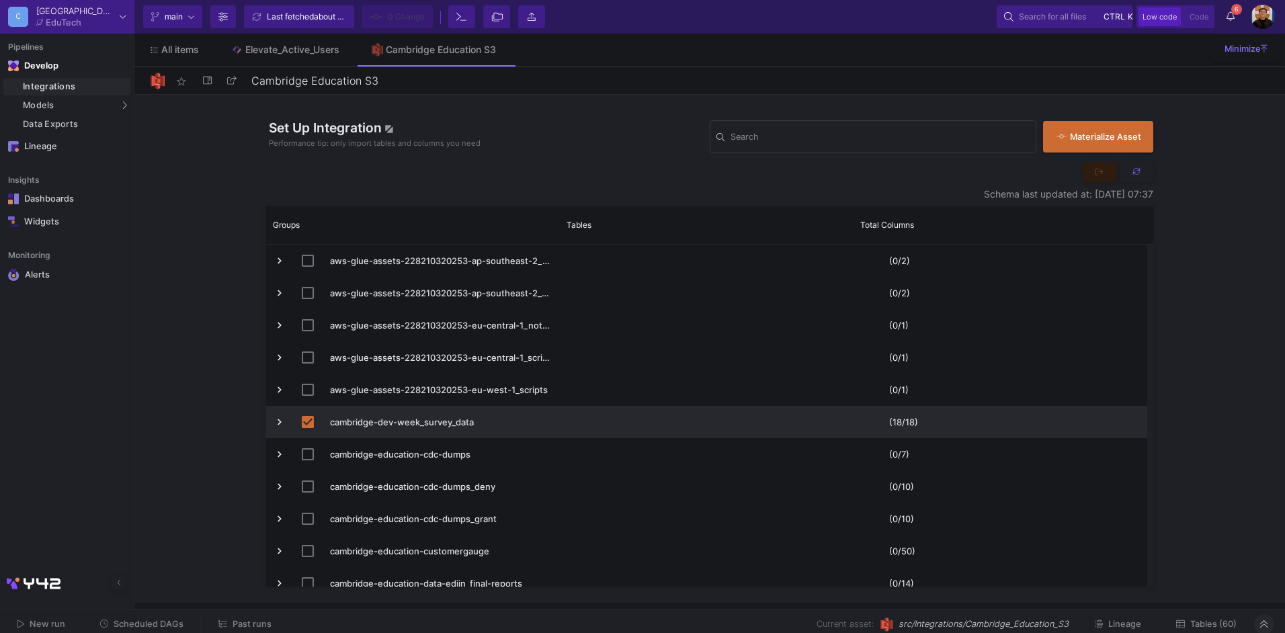
click at [1219, 630] on button "Tables (60)" at bounding box center [1206, 624] width 93 height 21
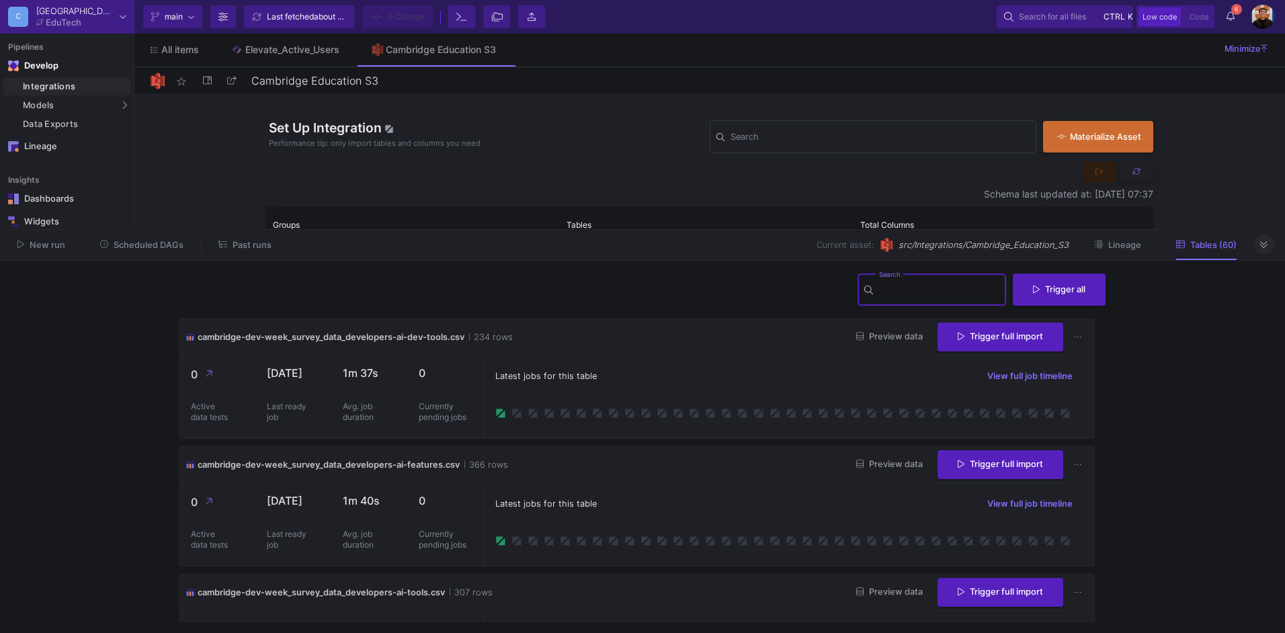
click at [905, 288] on input "Search" at bounding box center [939, 291] width 121 height 11
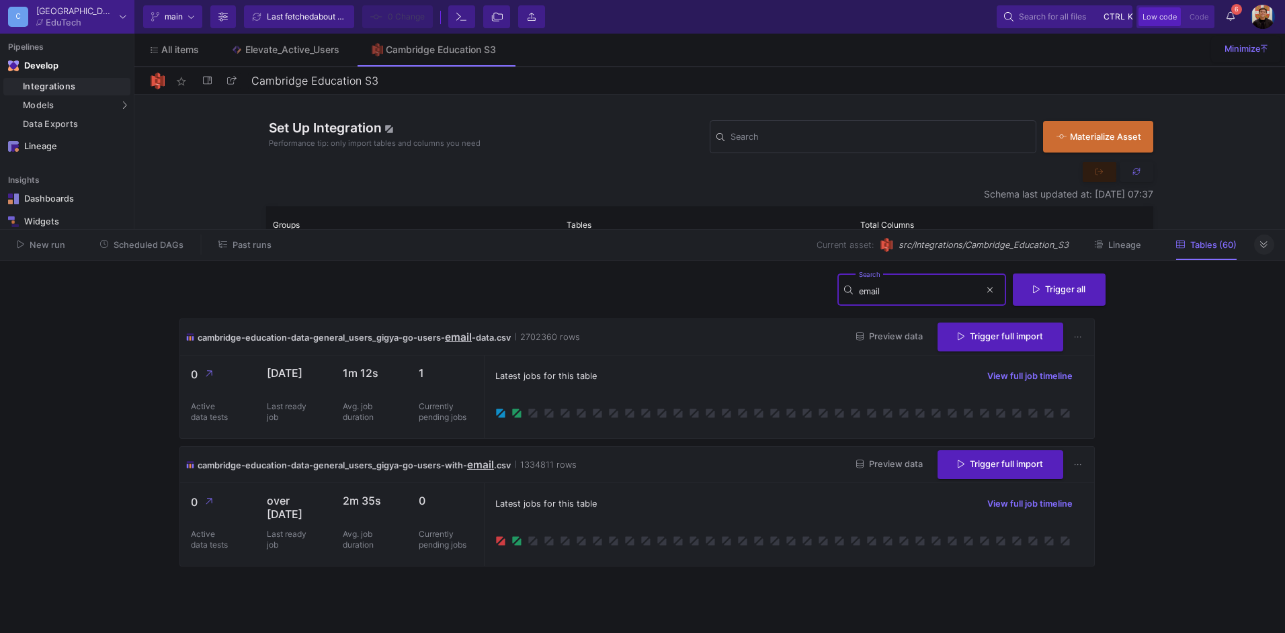
type input "email"
click at [157, 251] on button "Scheduled DAGs" at bounding box center [142, 245] width 116 height 21
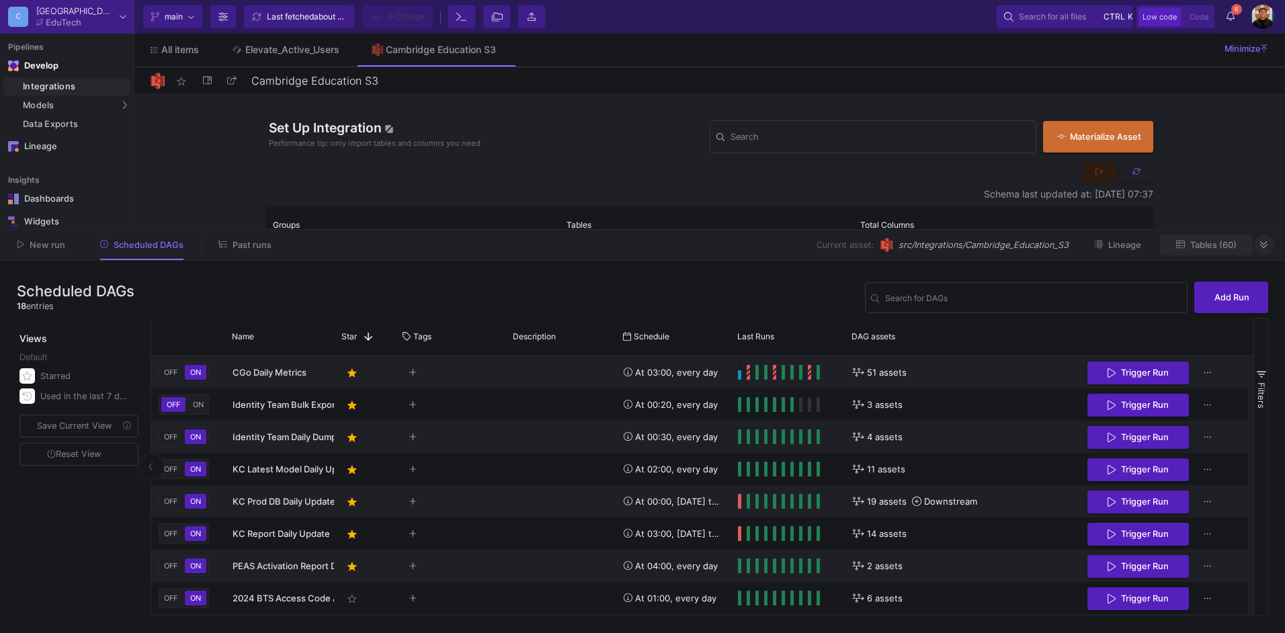
click at [1205, 241] on span "Tables (60)" at bounding box center [1214, 245] width 46 height 10
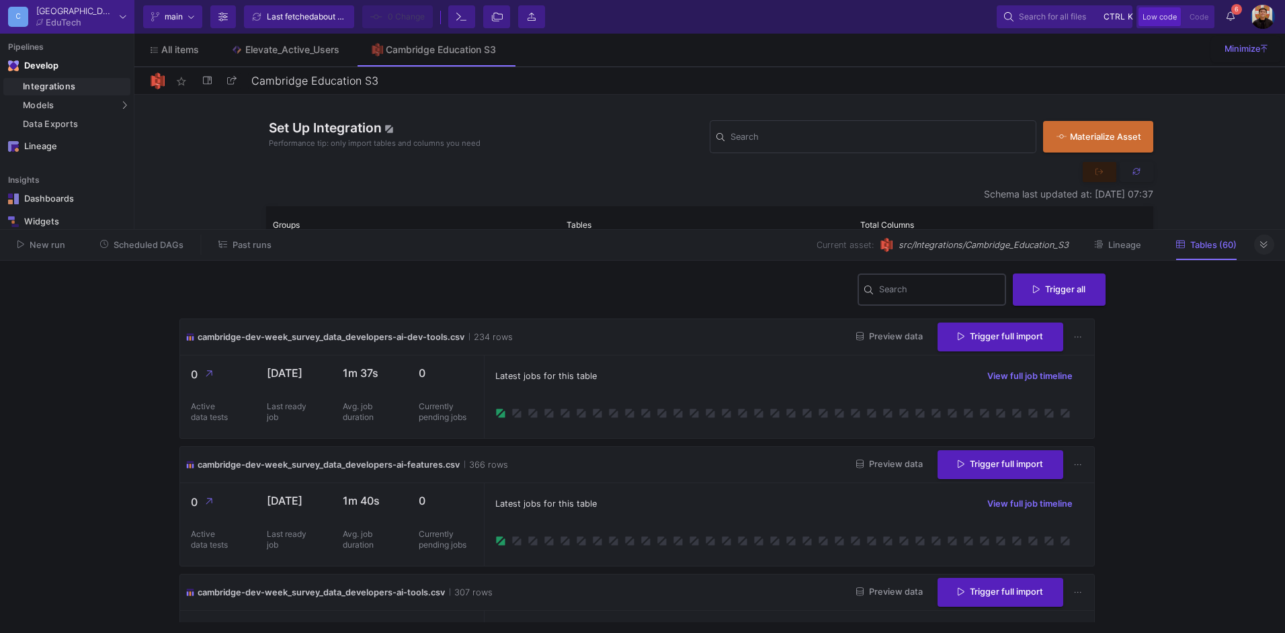
click at [897, 286] on input "Search" at bounding box center [939, 291] width 121 height 11
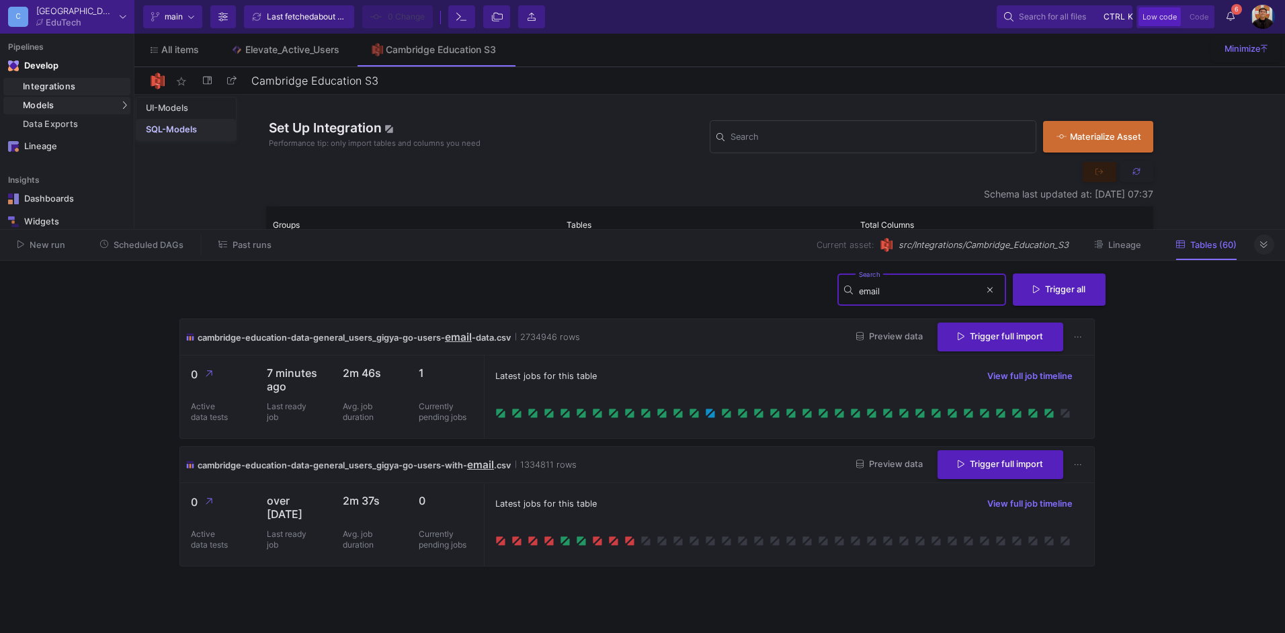
type input "email"
click at [161, 125] on div "SQL-Models" at bounding box center [171, 129] width 51 height 11
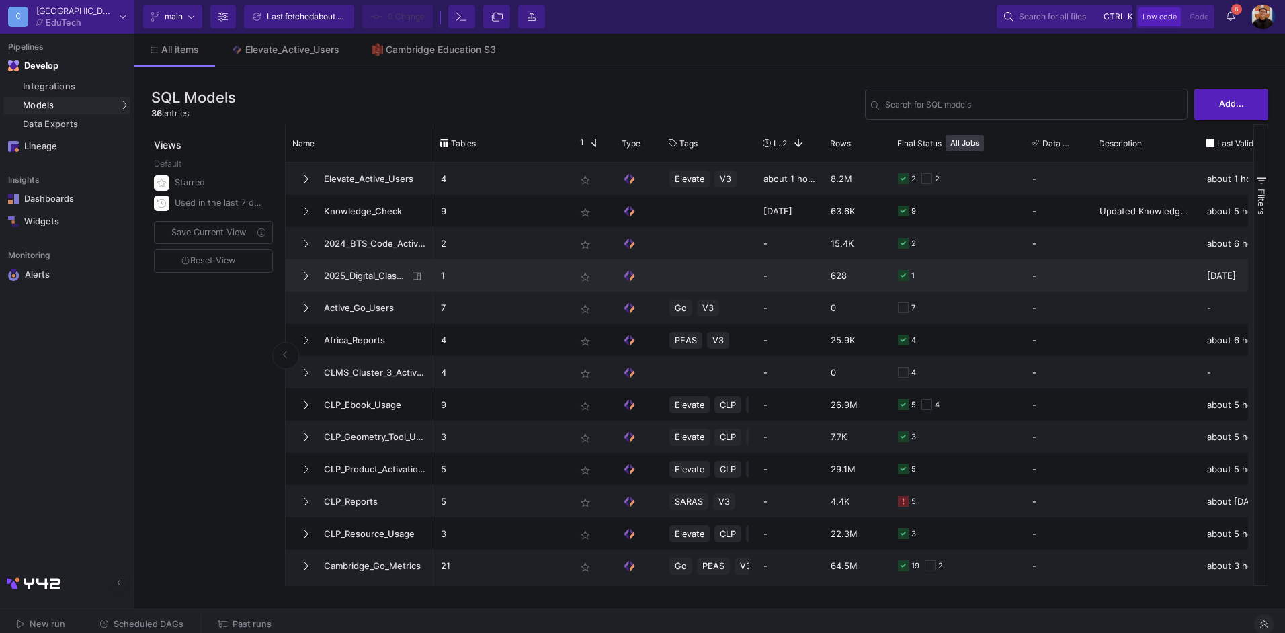
click at [360, 281] on span "2025_Digital_Classroom_Product_Codes_Activations" at bounding box center [362, 276] width 92 height 32
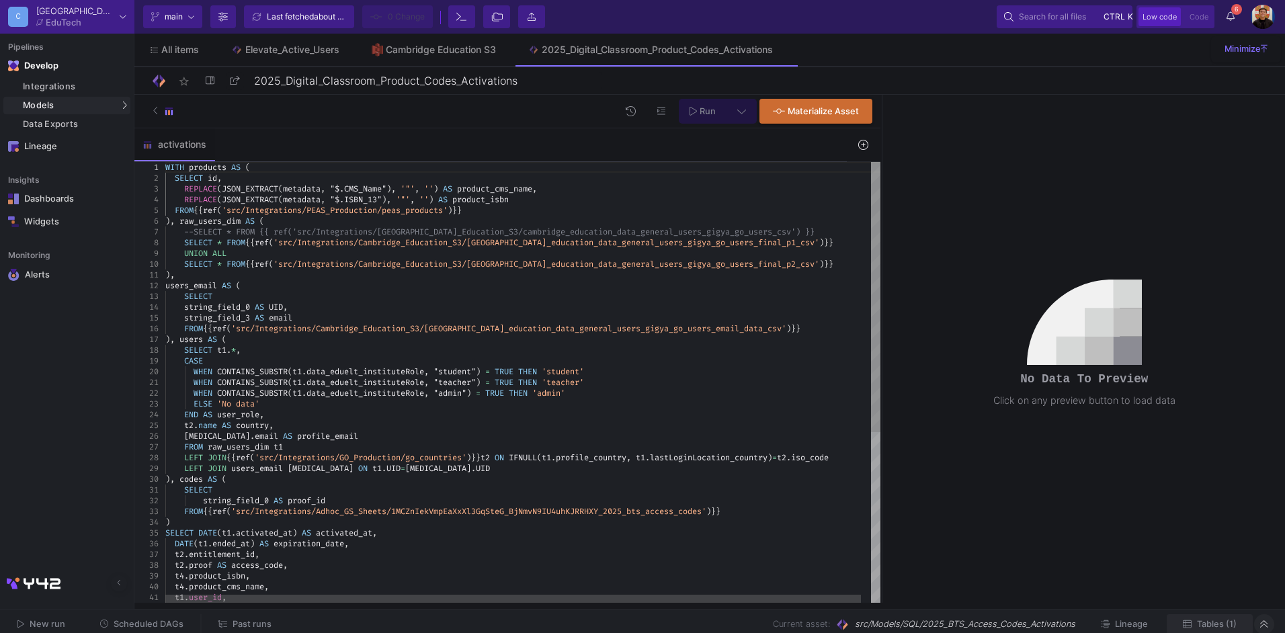
click at [1206, 623] on span "Tables (1)" at bounding box center [1217, 624] width 40 height 10
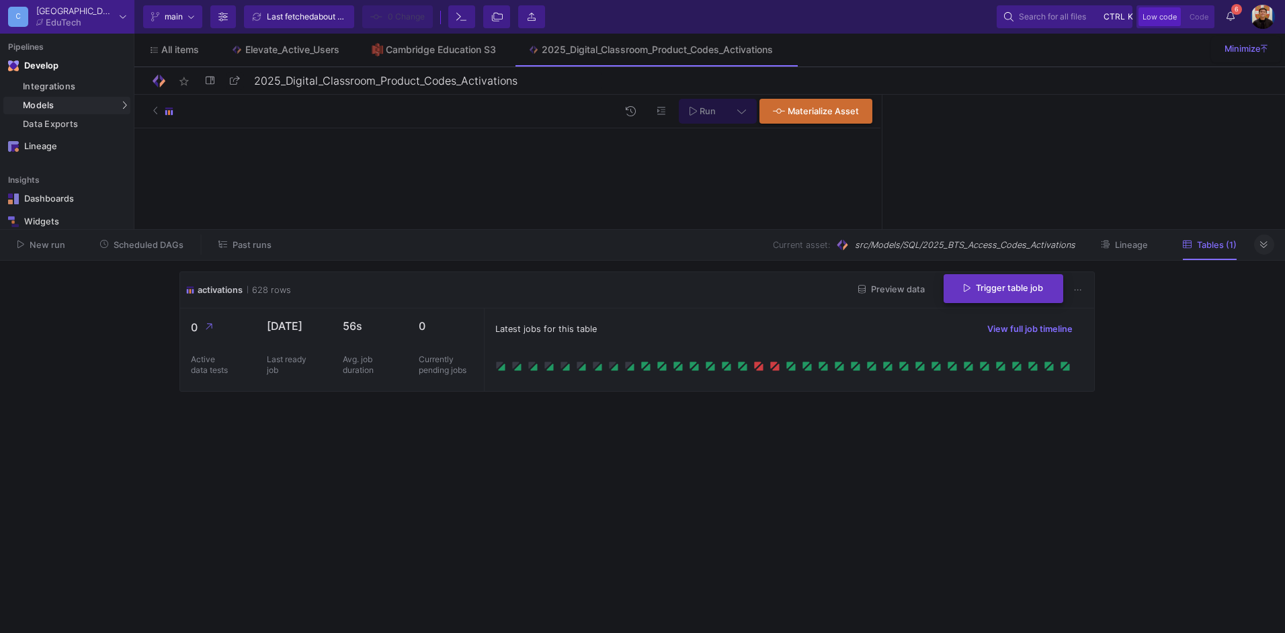
click at [981, 291] on span "Trigger table job" at bounding box center [1003, 288] width 79 height 10
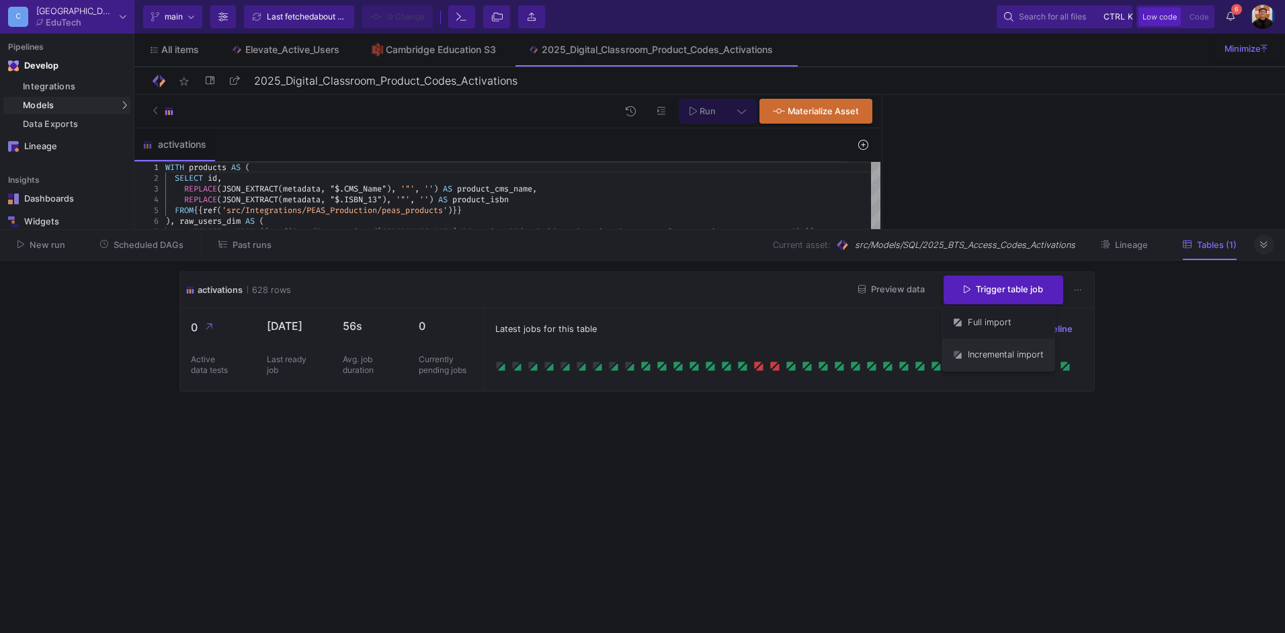
click at [973, 354] on button "Incremental import" at bounding box center [998, 355] width 112 height 32
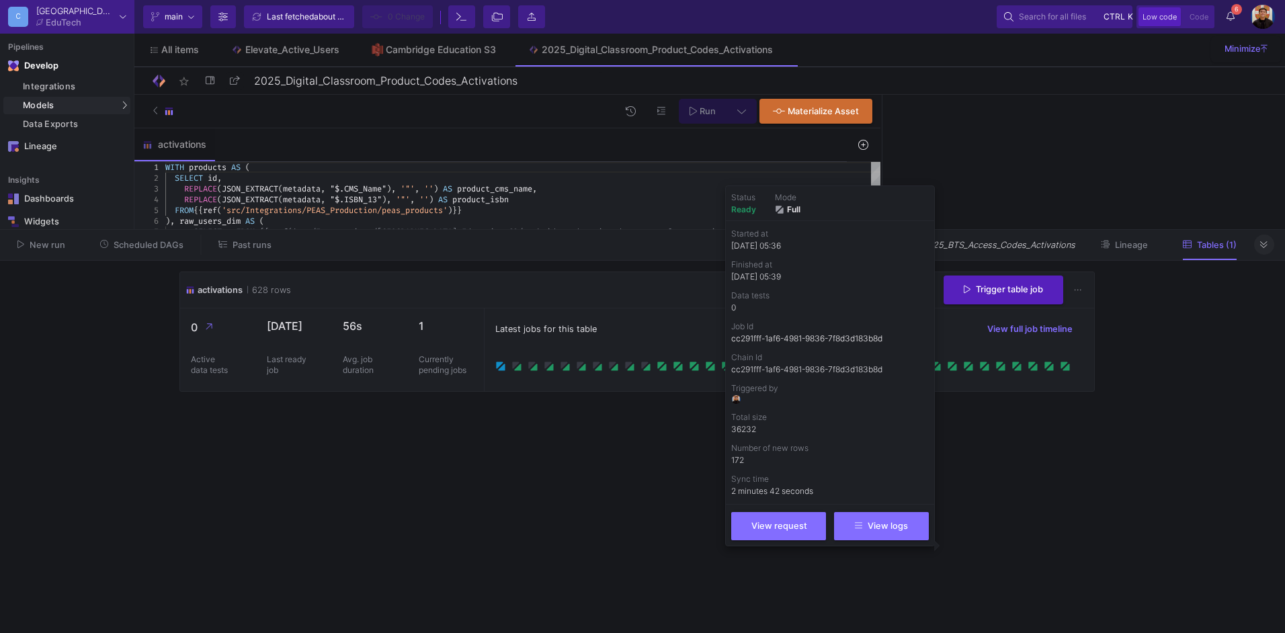
click at [606, 504] on cdk-virtual-scroll-viewport "activations 628 rows Preview data Trigger table job 0 Active data tests 19 days…" at bounding box center [642, 447] width 926 height 351
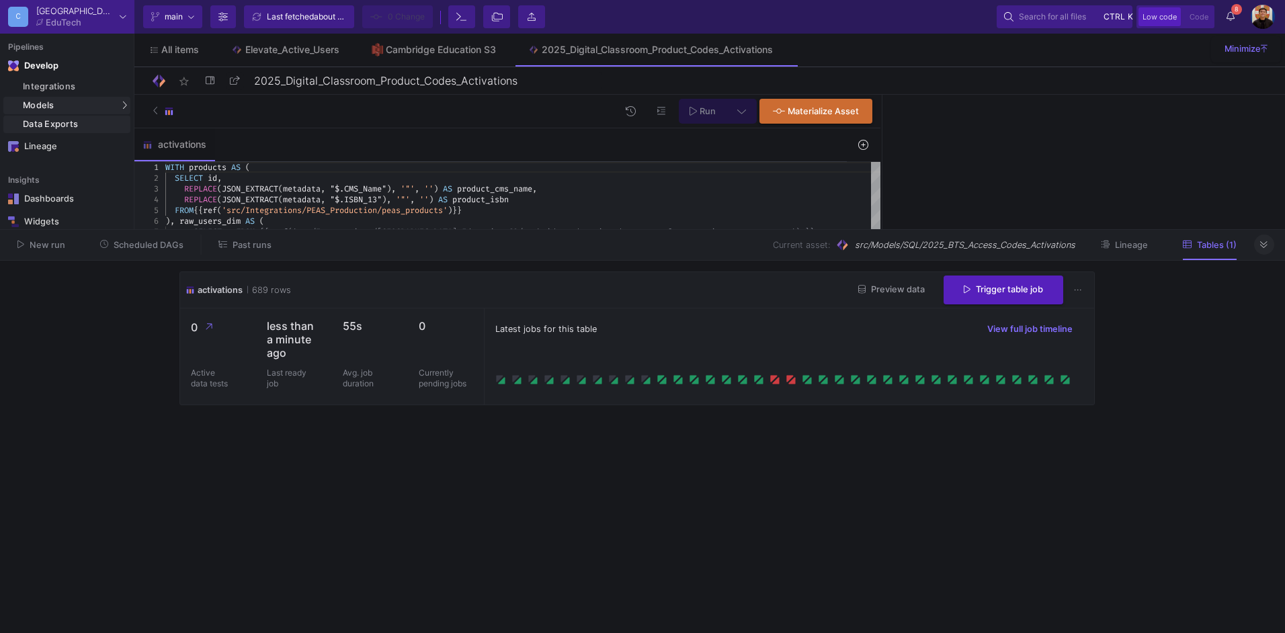
click at [79, 120] on div "Data Exports" at bounding box center [75, 124] width 104 height 11
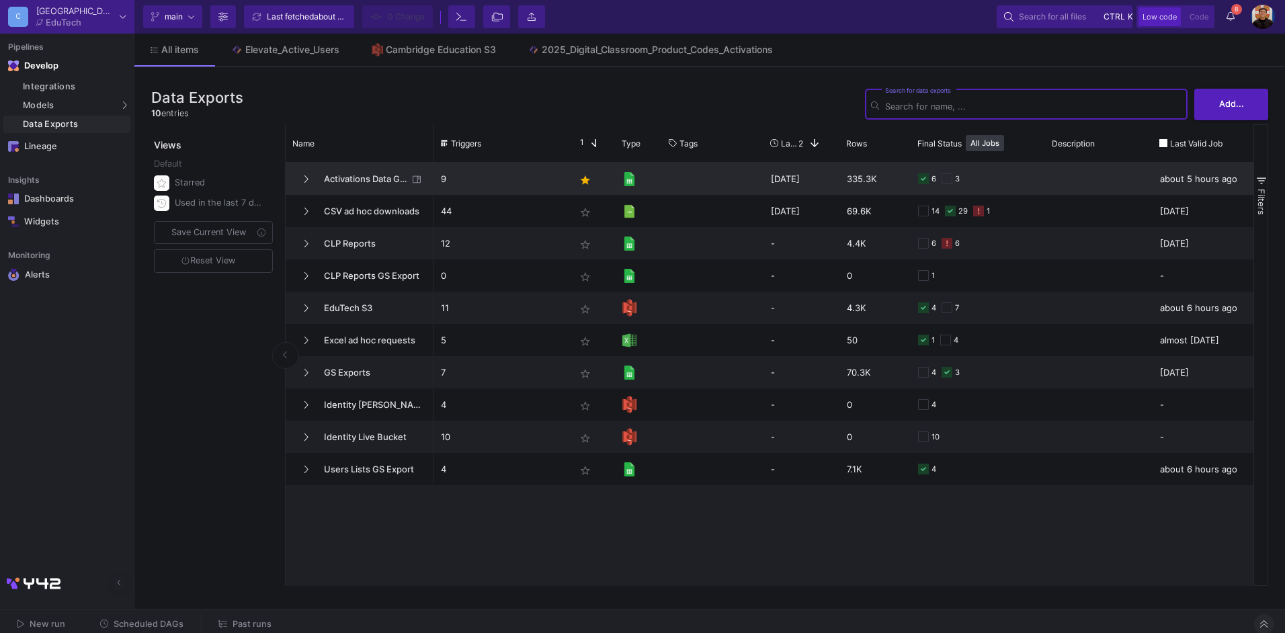
click at [354, 182] on span "Activations Data GS Exports" at bounding box center [362, 179] width 92 height 32
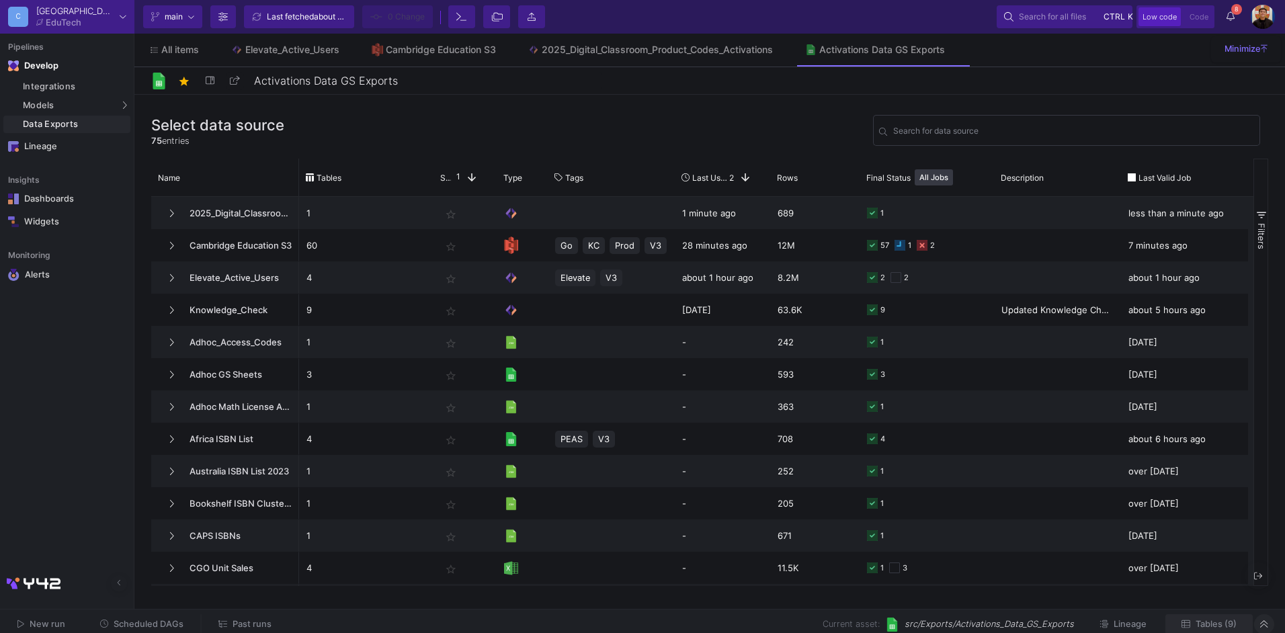
click at [1250, 631] on button "Tables (9)" at bounding box center [1209, 624] width 87 height 21
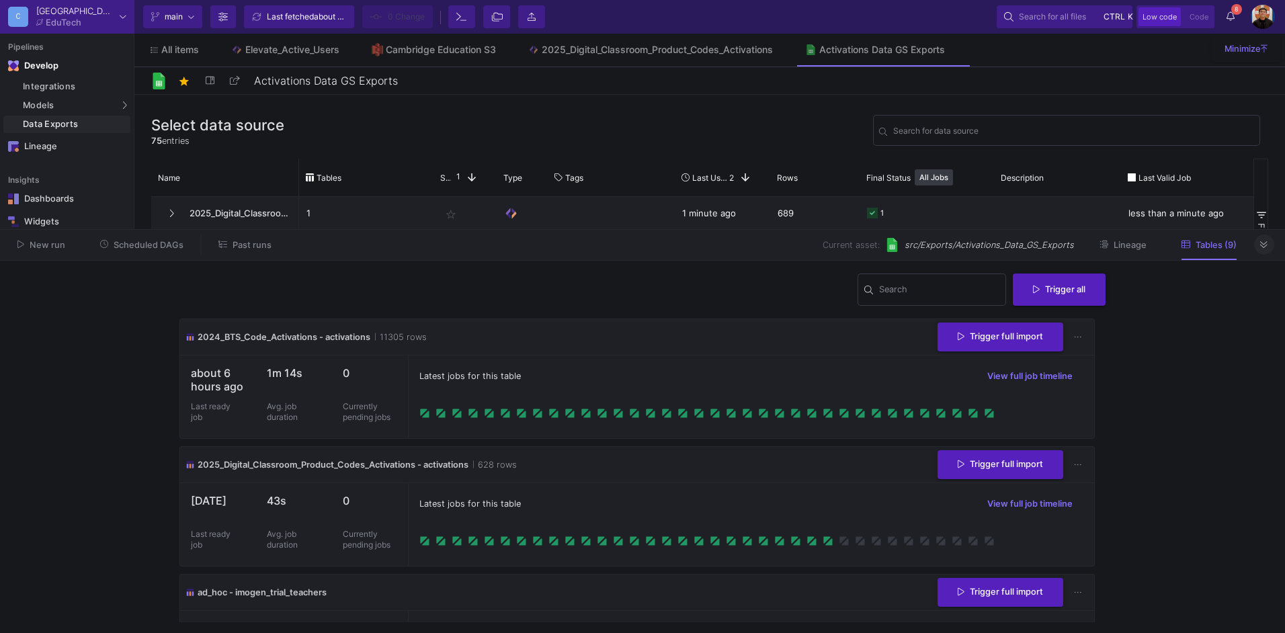
click at [1268, 241] on icon at bounding box center [1263, 245] width 7 height 9
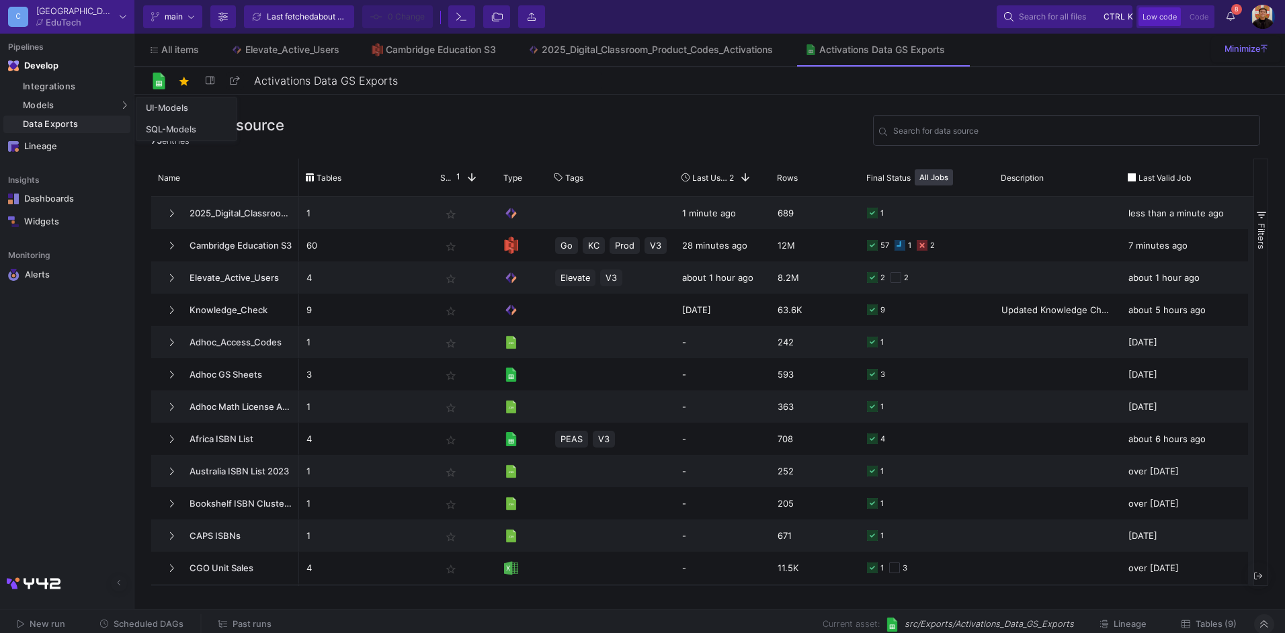
click at [66, 124] on div "Data Exports" at bounding box center [75, 124] width 104 height 11
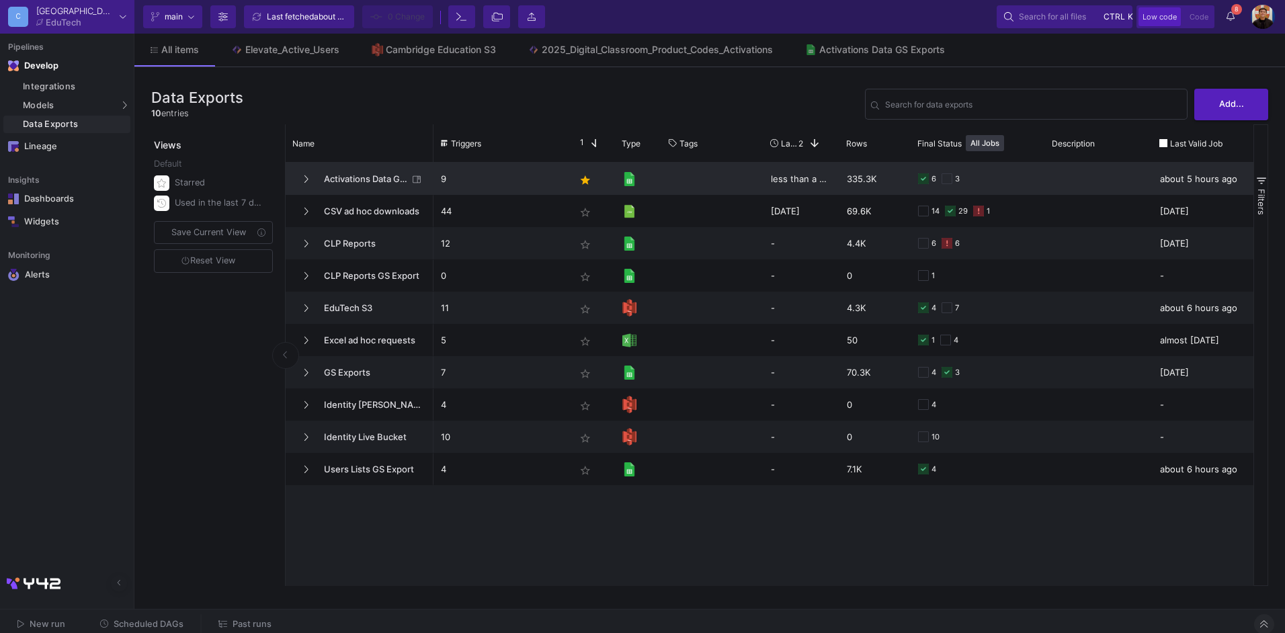
click at [366, 190] on span "Activations Data GS Exports" at bounding box center [362, 179] width 92 height 32
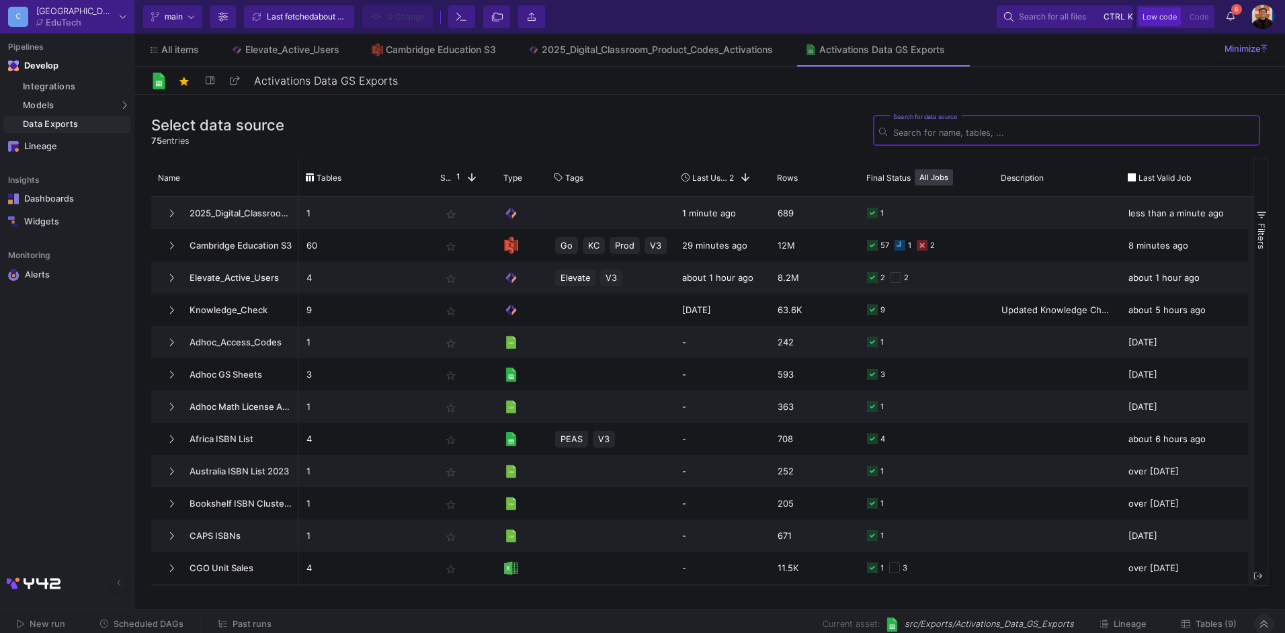
click at [1213, 622] on span "Tables (9)" at bounding box center [1216, 624] width 41 height 10
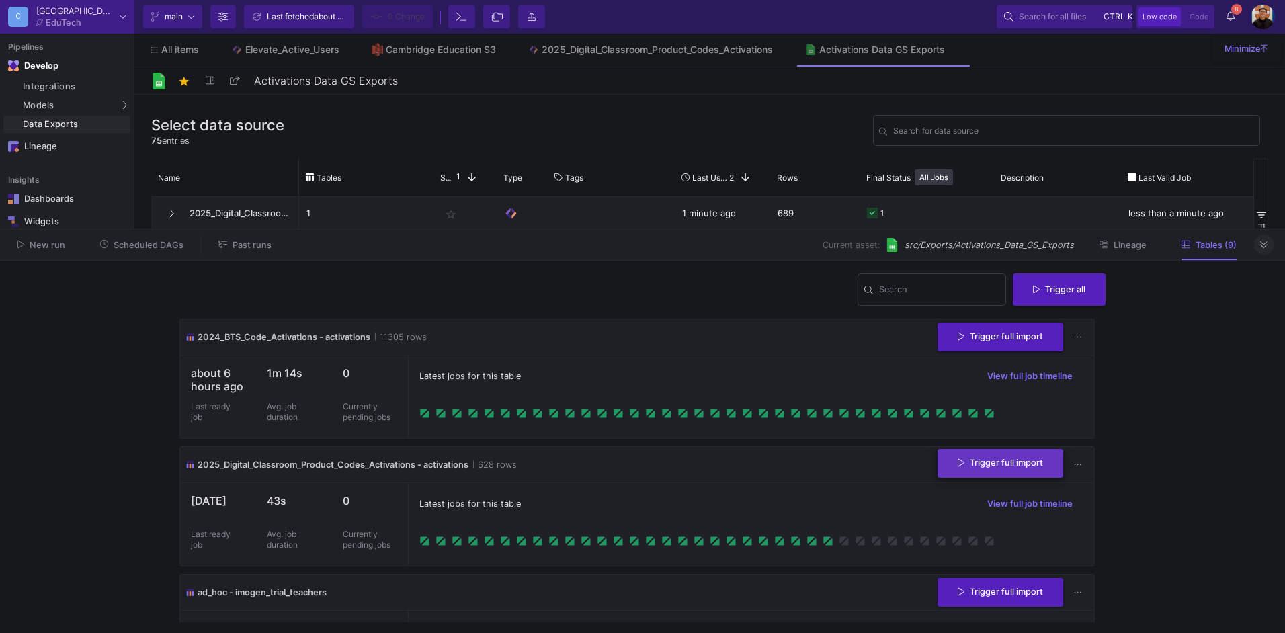
click at [996, 459] on span "Trigger full import" at bounding box center [1000, 463] width 85 height 10
click at [149, 235] on button "Scheduled DAGs" at bounding box center [142, 245] width 116 height 21
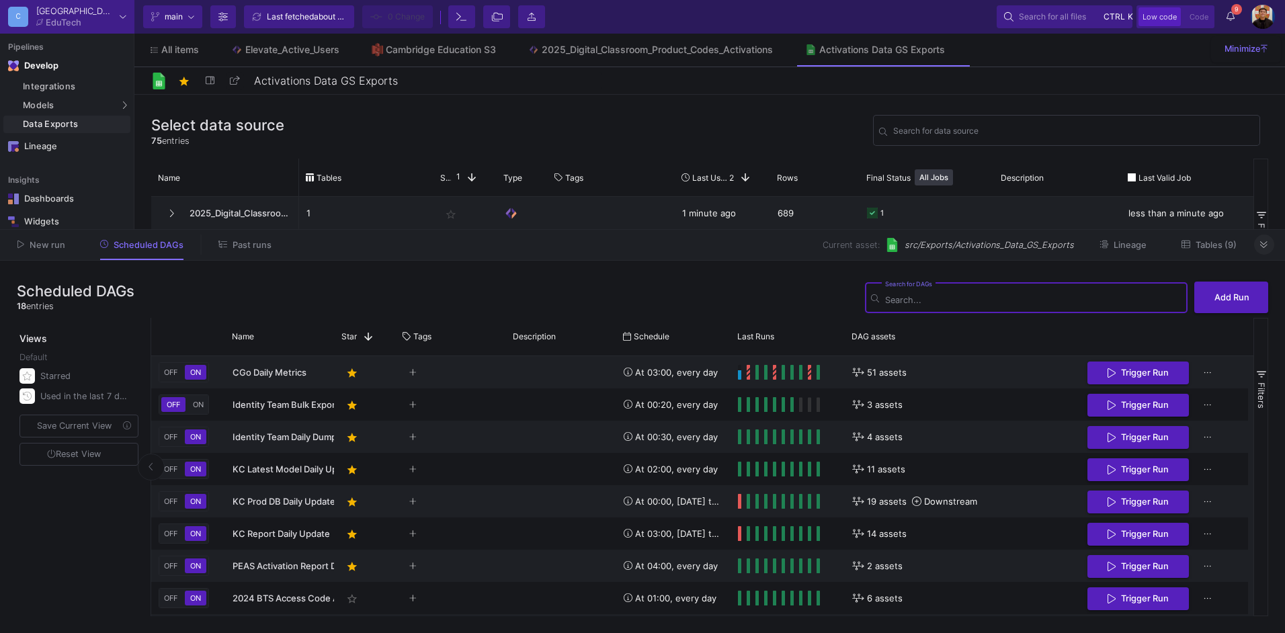
click at [242, 254] on button "Past runs" at bounding box center [244, 245] width 85 height 21
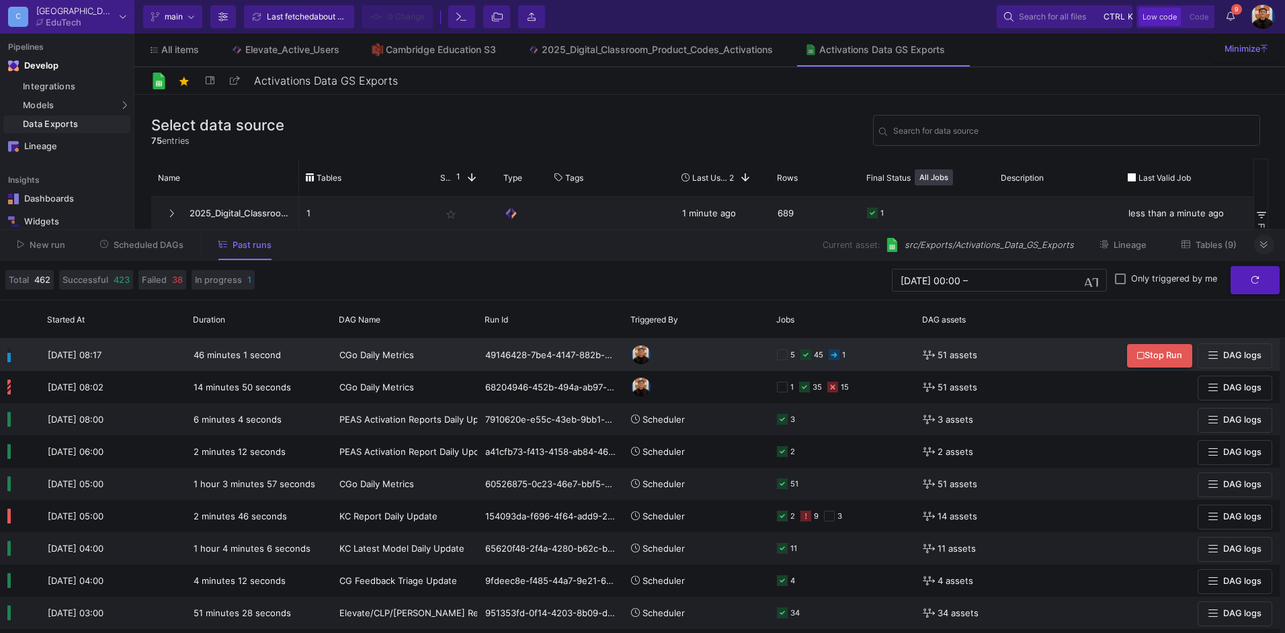
click at [890, 360] on div "5 45 1" at bounding box center [842, 354] width 131 height 31
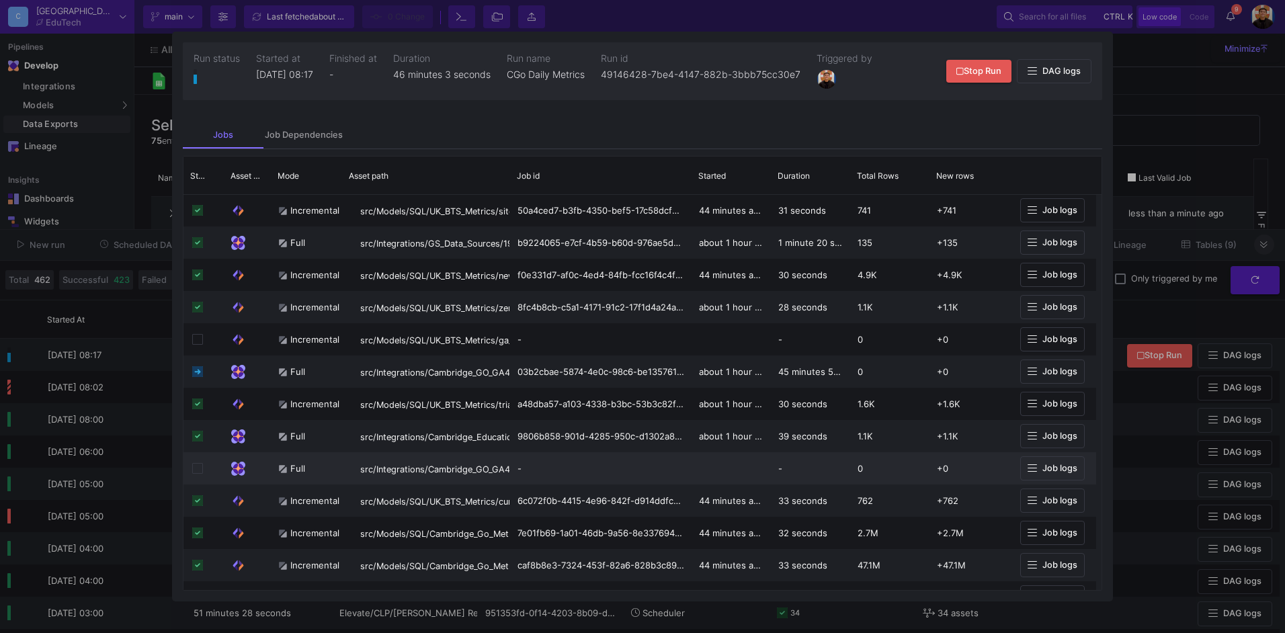
scroll to position [336, 0]
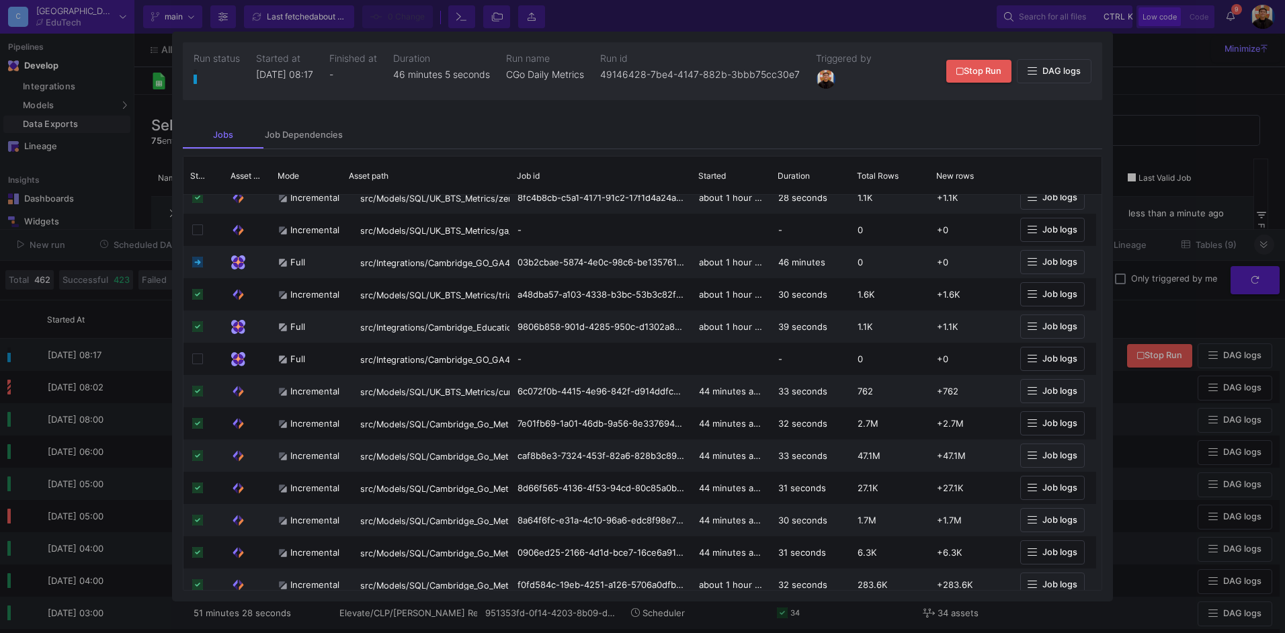
click at [1197, 140] on div at bounding box center [642, 316] width 1285 height 633
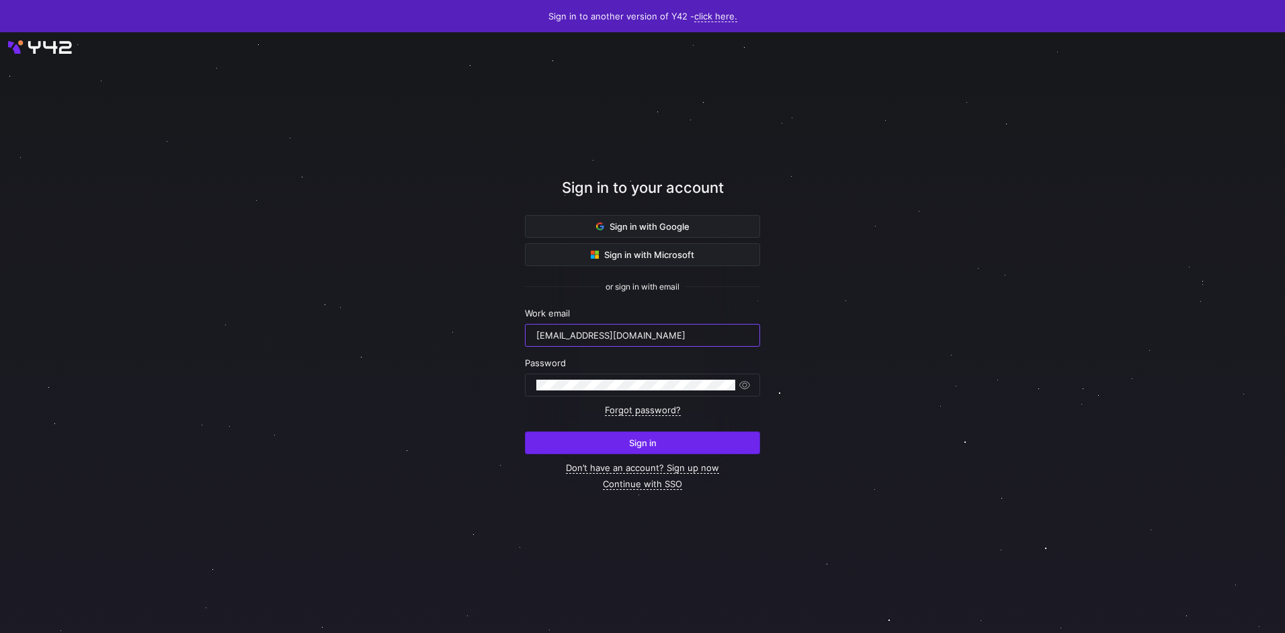
click at [653, 440] on span "Sign in" at bounding box center [643, 443] width 28 height 11
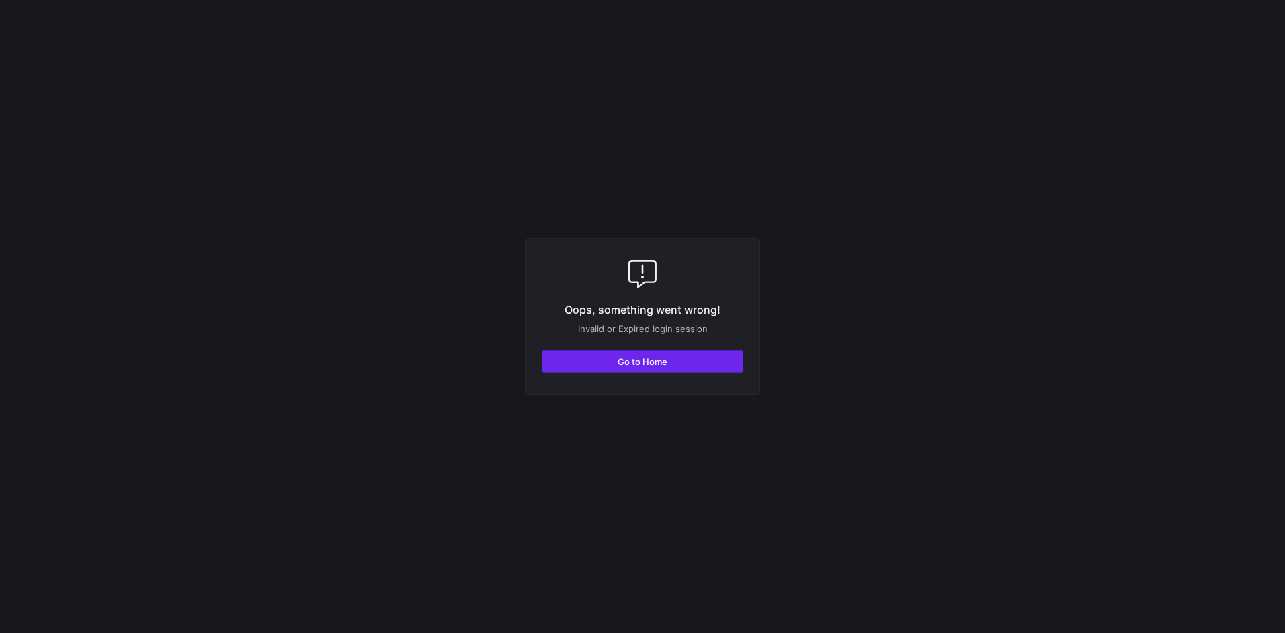
click at [692, 364] on span "button" at bounding box center [643, 362] width 200 height 22
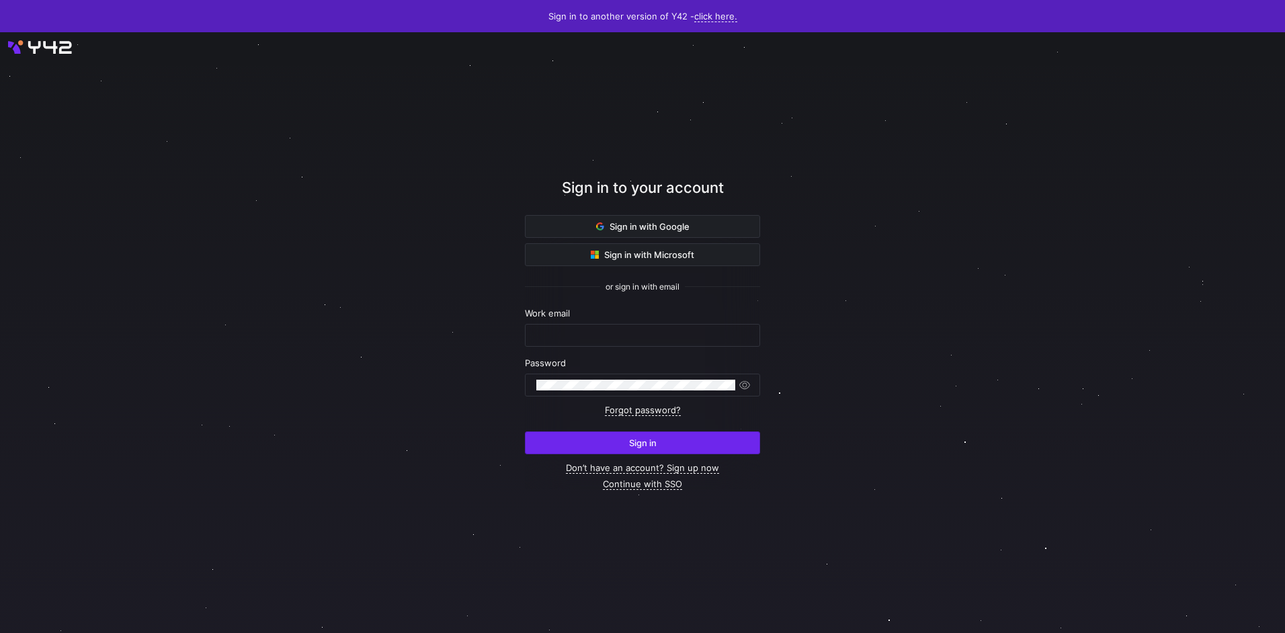
type input "airon.hiwatig@cambridge.org"
click at [645, 440] on span "Sign in" at bounding box center [643, 443] width 28 height 11
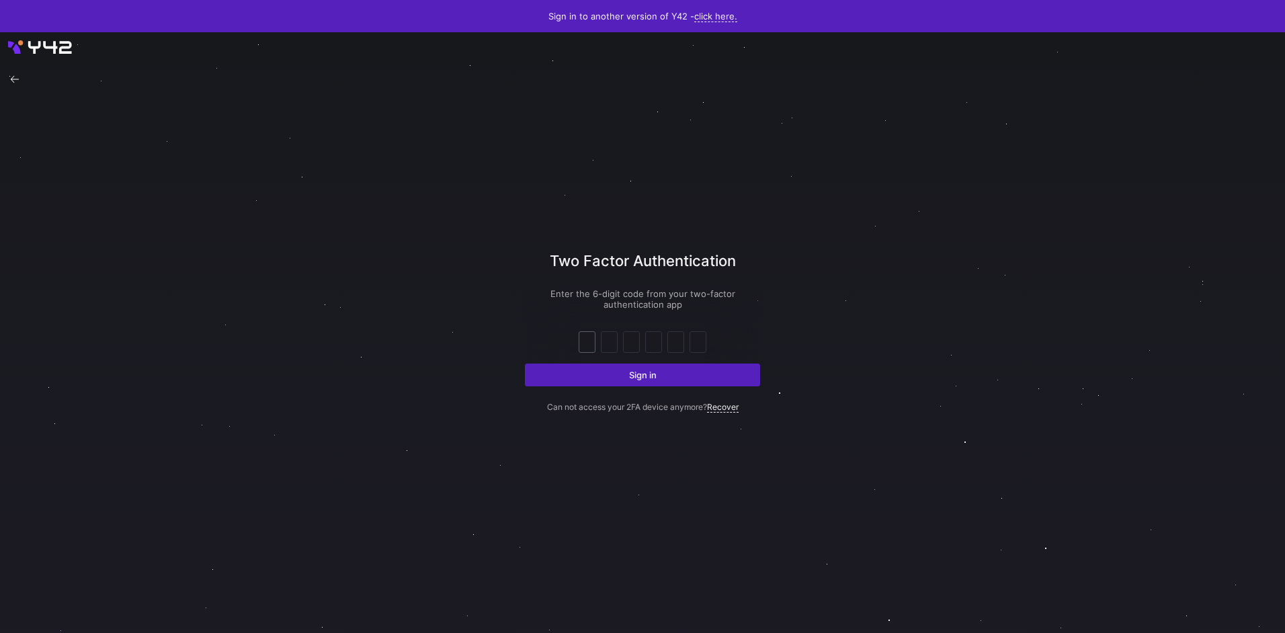
click at [588, 341] on input "text" at bounding box center [587, 342] width 10 height 16
type input "7"
type input "3"
type input "2"
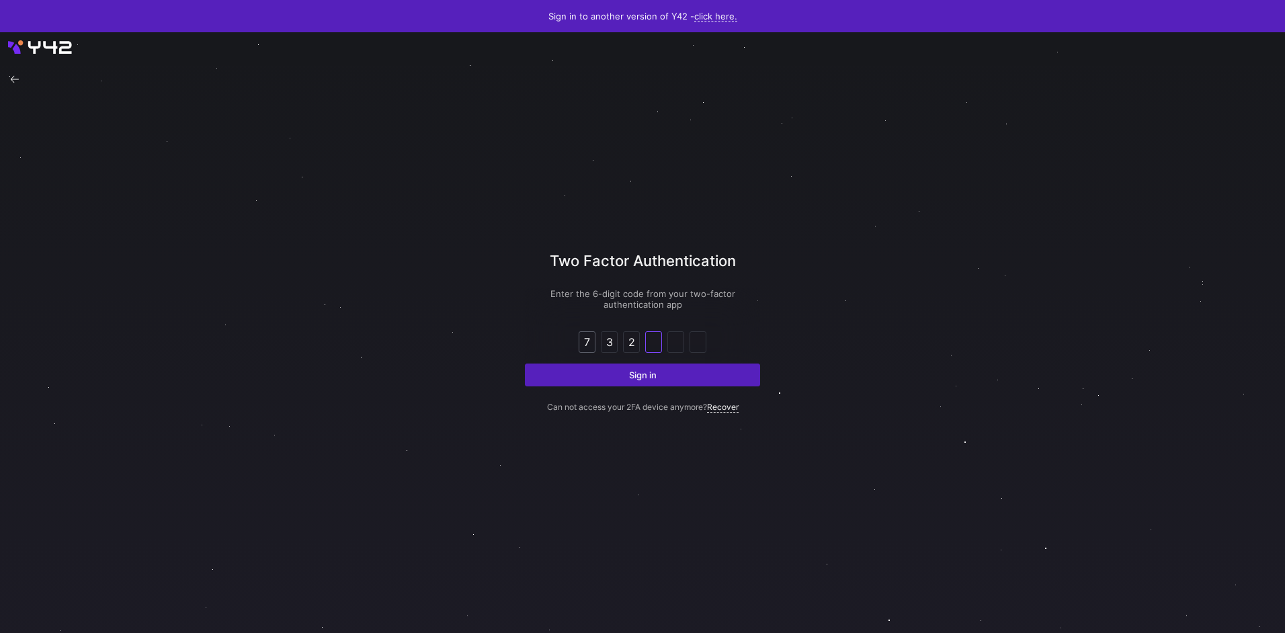
type input "2"
type input "0"
click at [525, 364] on button "Sign in" at bounding box center [642, 375] width 235 height 23
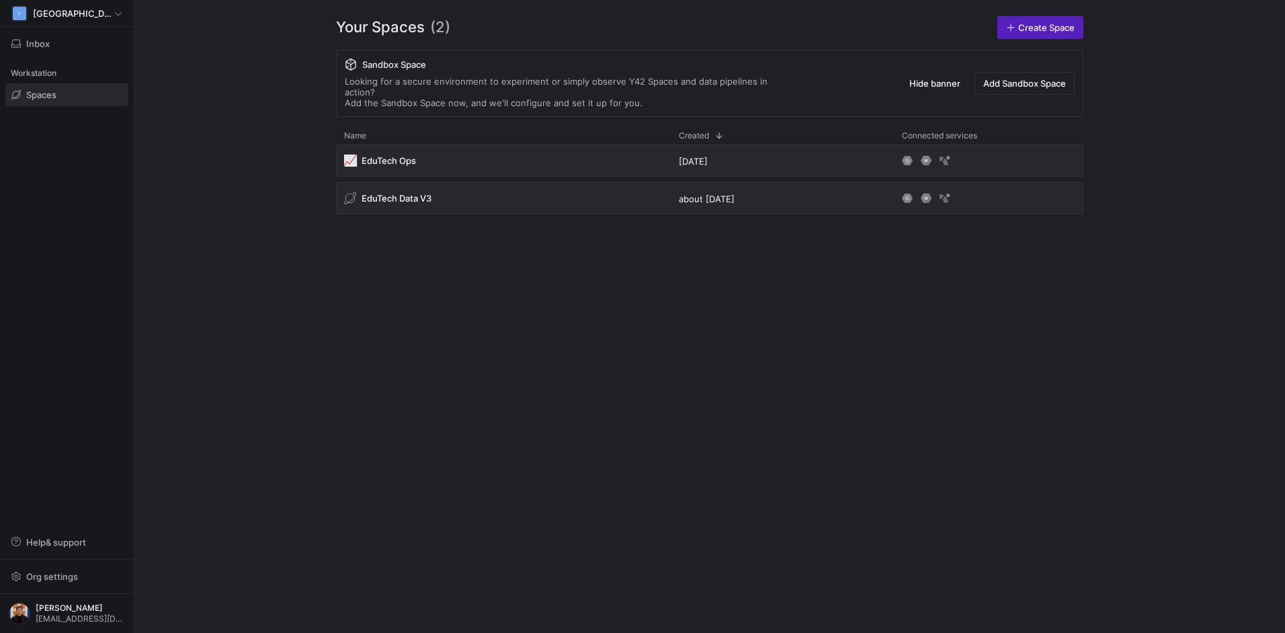
drag, startPoint x: 586, startPoint y: 370, endPoint x: 569, endPoint y: 352, distance: 25.2
click at [586, 370] on div "📈 EduTech Ops [DATE] EduTech Data V3 about [DATE]" at bounding box center [710, 378] width 748 height 467
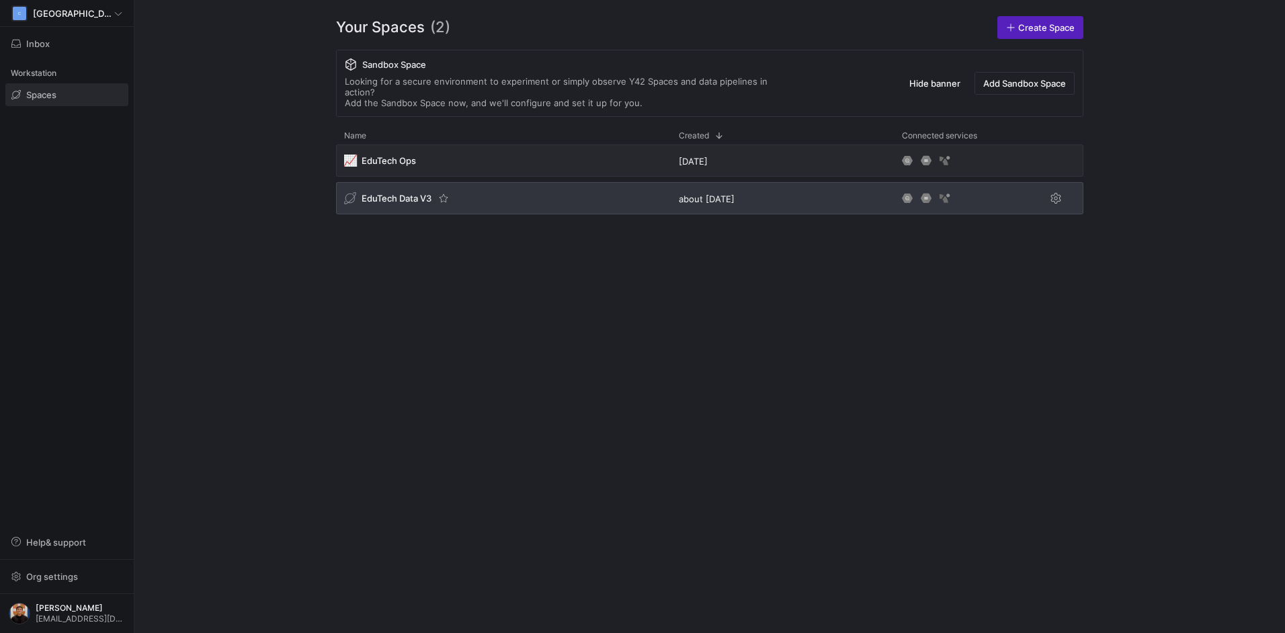
click at [393, 194] on div "EduTech Data V3" at bounding box center [397, 198] width 106 height 13
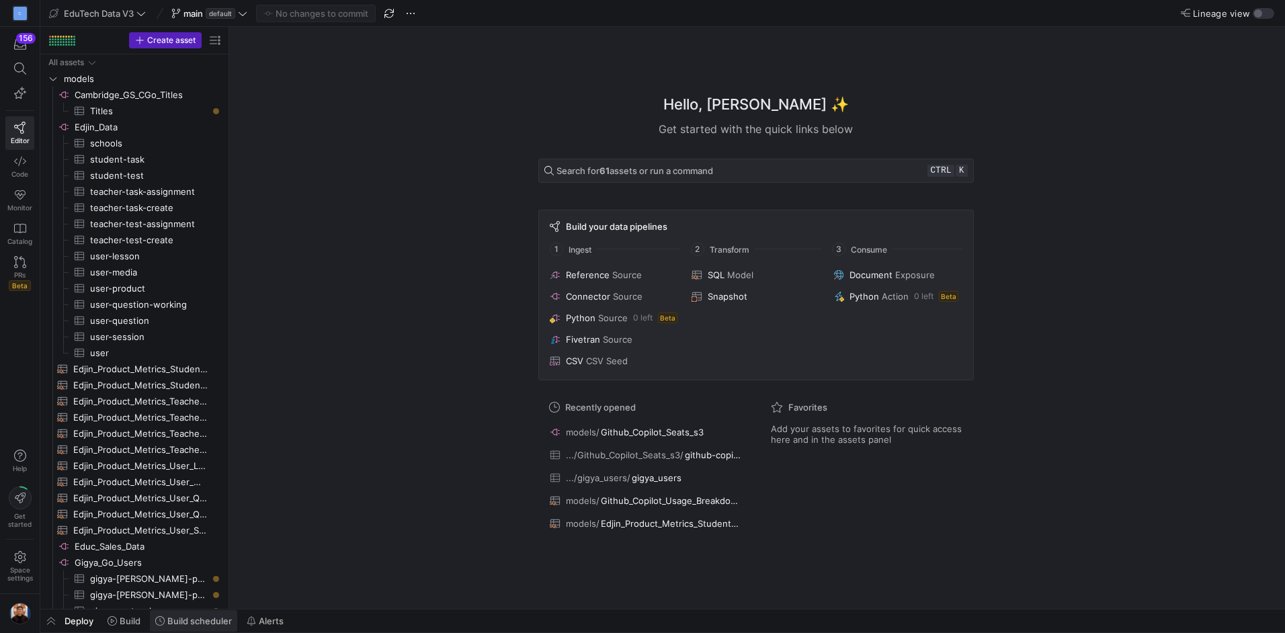
click at [217, 623] on span "Build scheduler" at bounding box center [199, 621] width 65 height 11
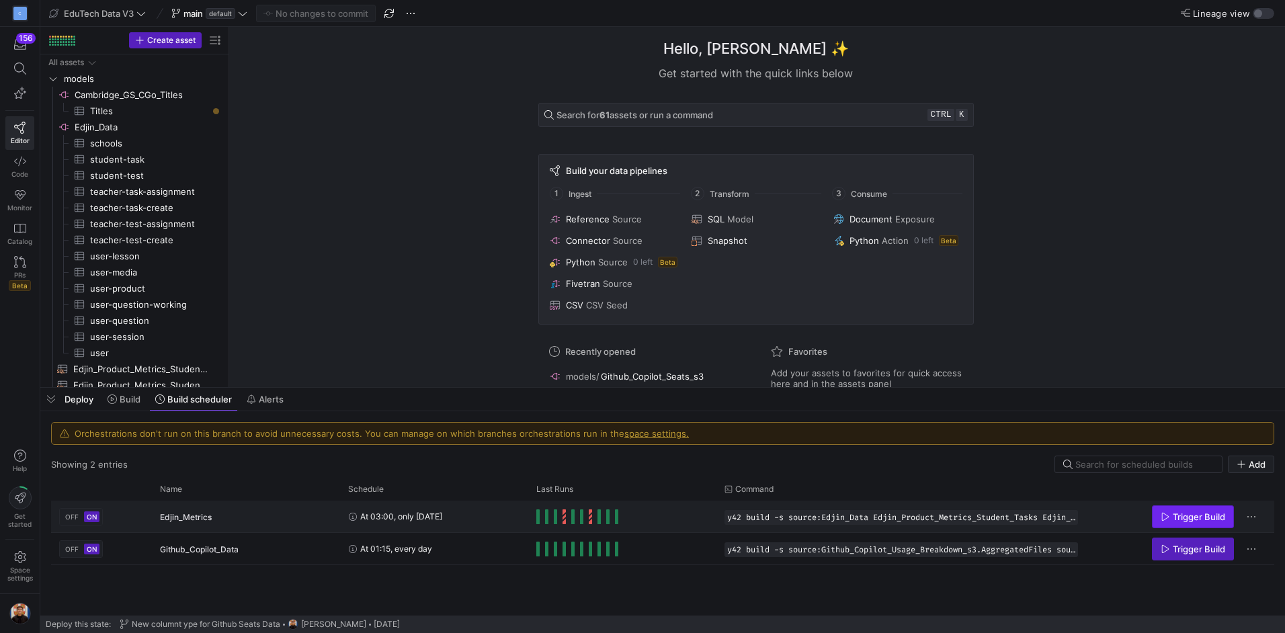
click at [1201, 512] on span "Trigger Build" at bounding box center [1199, 517] width 52 height 11
